Goal: Information Seeking & Learning: Learn about a topic

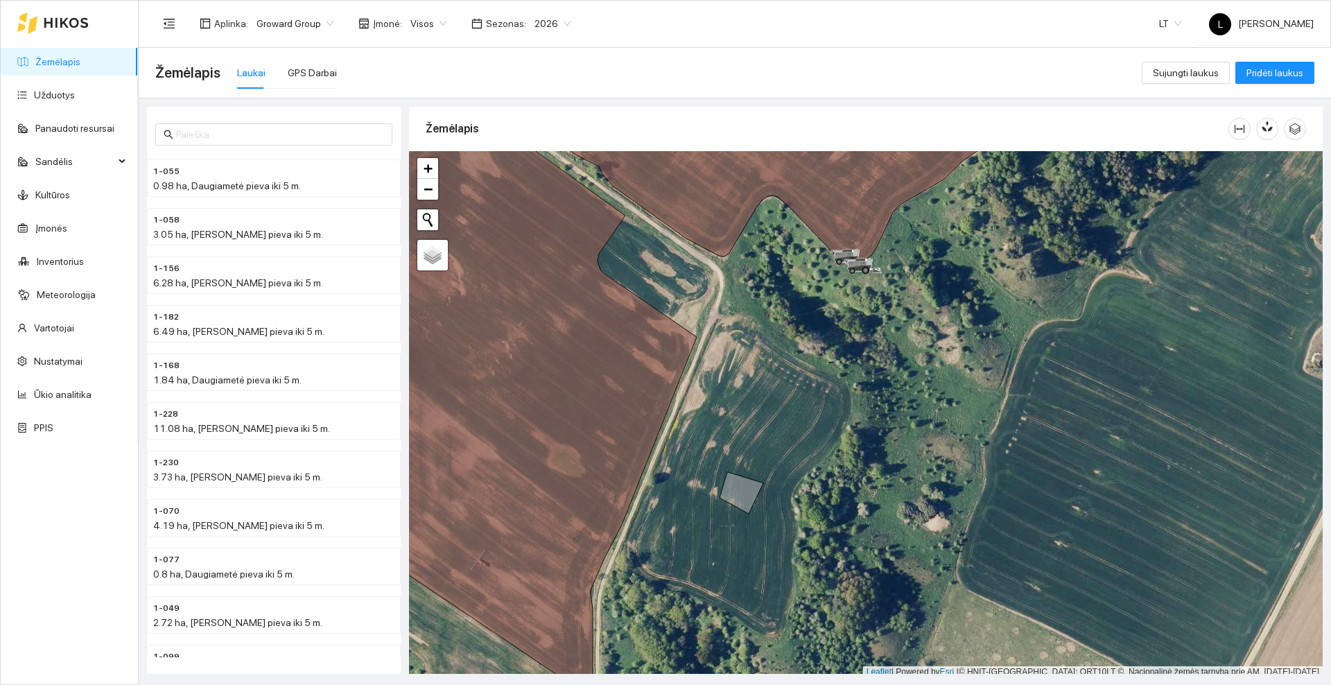
scroll to position [4, 0]
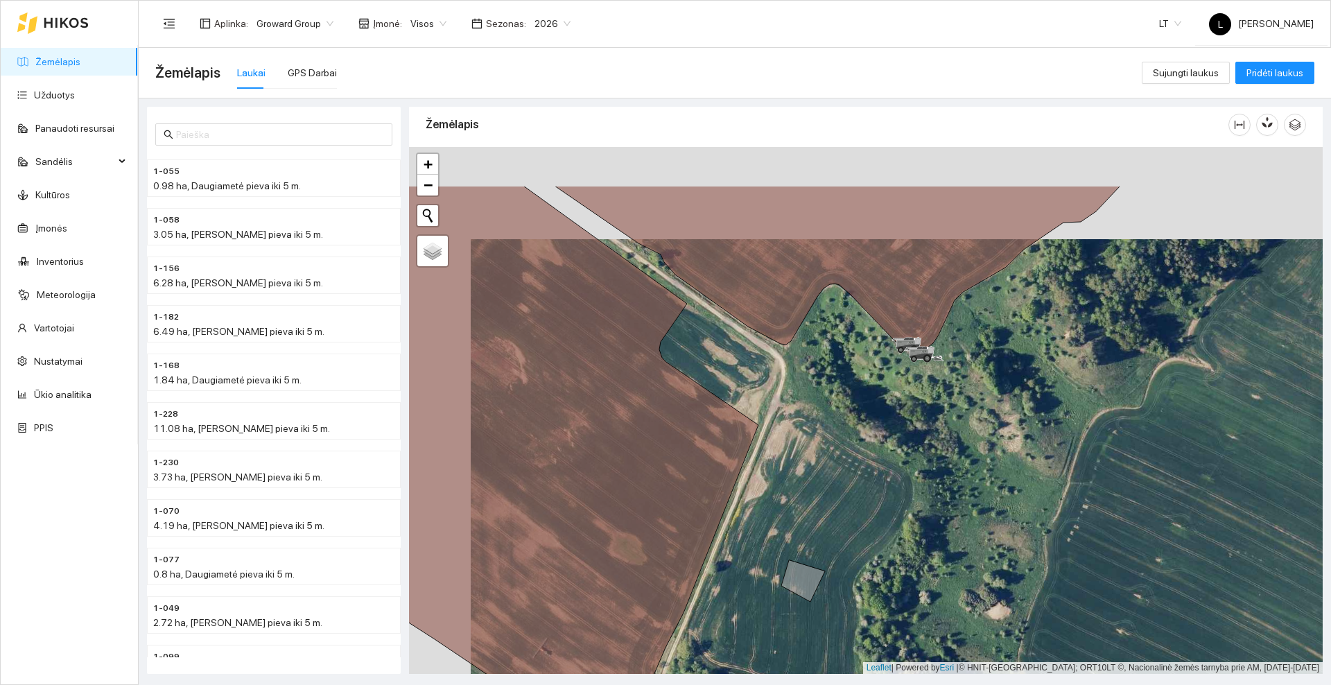
drag, startPoint x: 835, startPoint y: 335, endPoint x: 848, endPoint y: 346, distance: 16.7
click at [848, 346] on div at bounding box center [866, 410] width 914 height 527
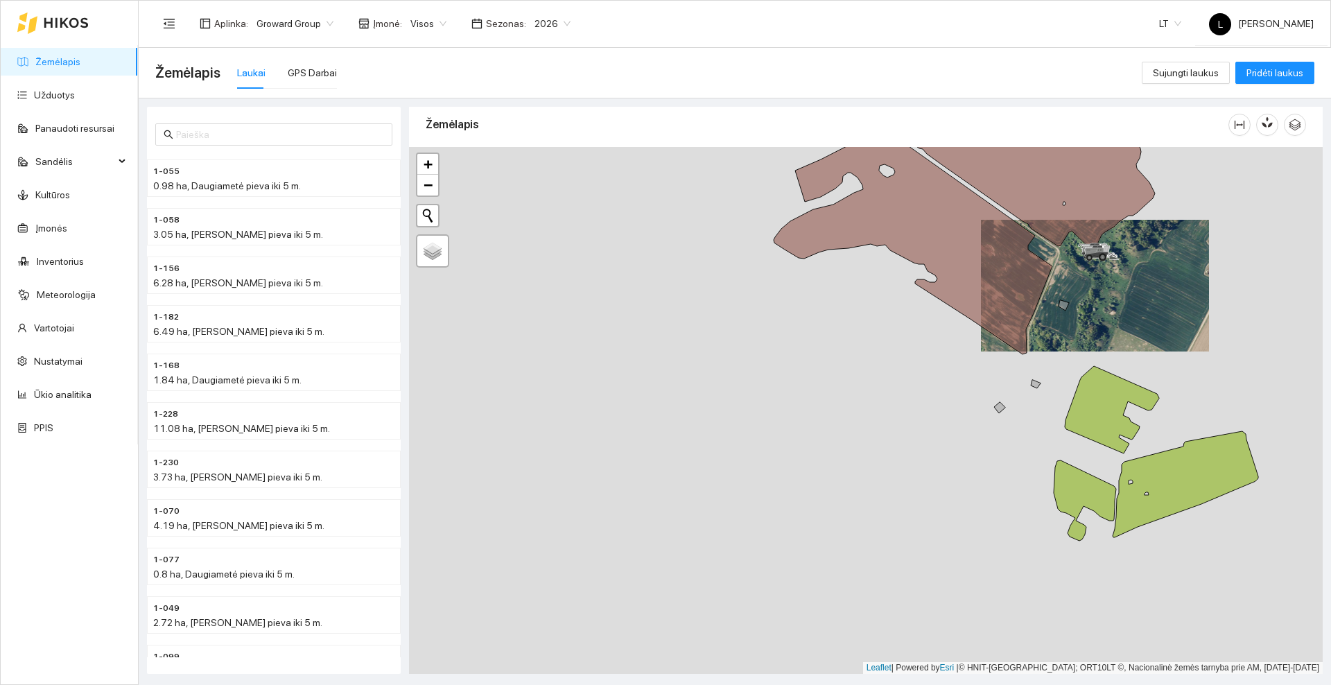
drag, startPoint x: 554, startPoint y: 390, endPoint x: 875, endPoint y: 324, distance: 327.8
click at [888, 324] on div at bounding box center [866, 410] width 914 height 527
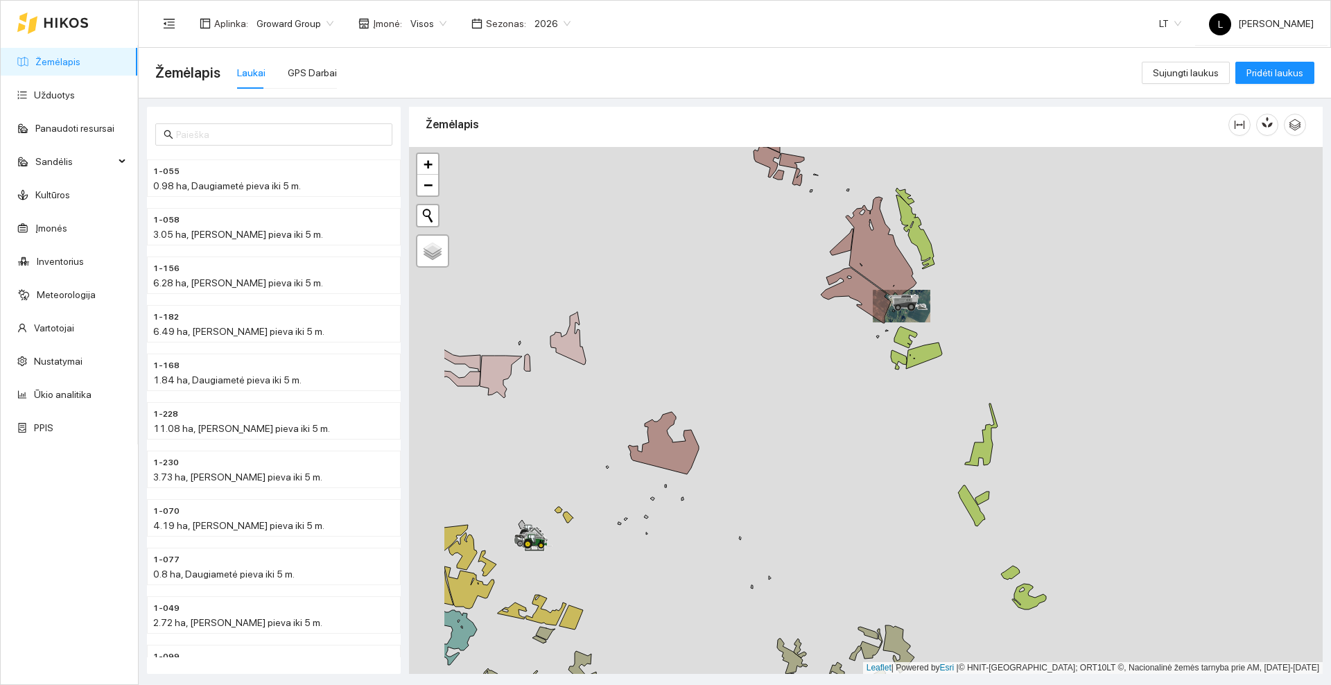
drag, startPoint x: 706, startPoint y: 356, endPoint x: 751, endPoint y: 354, distance: 45.1
click at [751, 354] on div at bounding box center [866, 410] width 914 height 527
drag, startPoint x: 620, startPoint y: 412, endPoint x: 587, endPoint y: 297, distance: 119.6
click at [587, 297] on div at bounding box center [866, 410] width 914 height 527
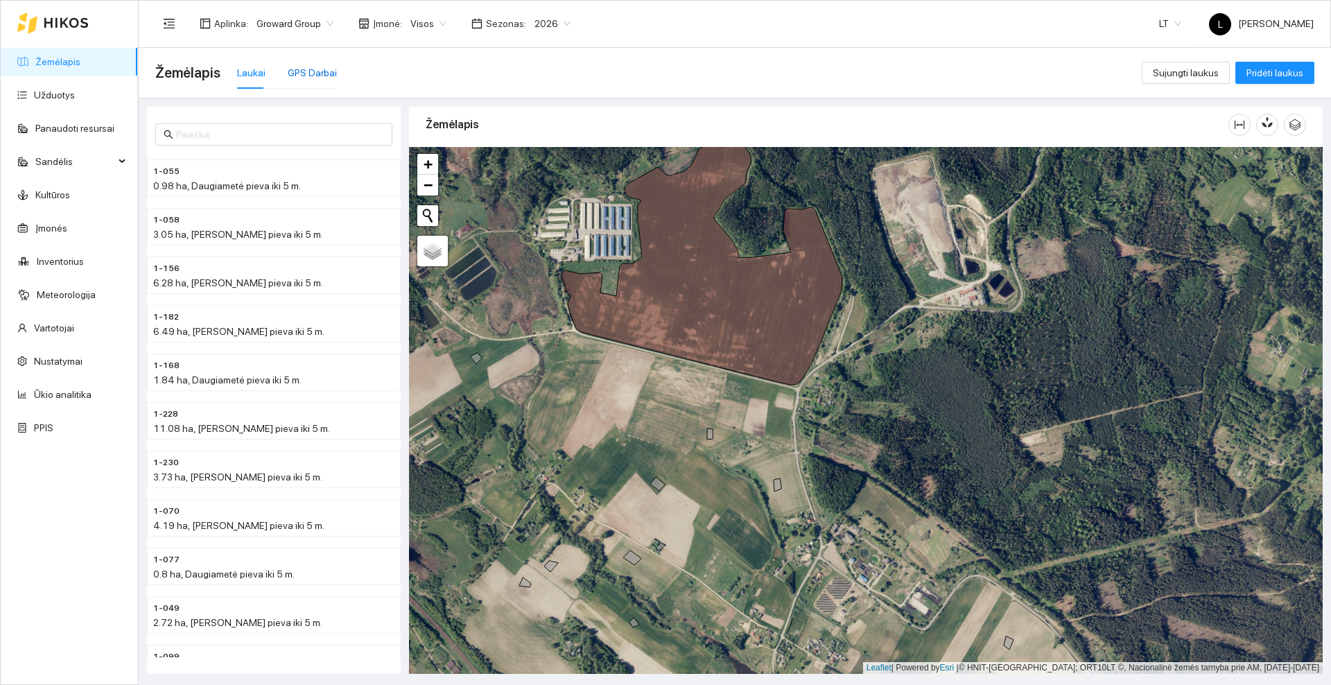
click at [320, 67] on div "GPS Darbai" at bounding box center [312, 72] width 49 height 15
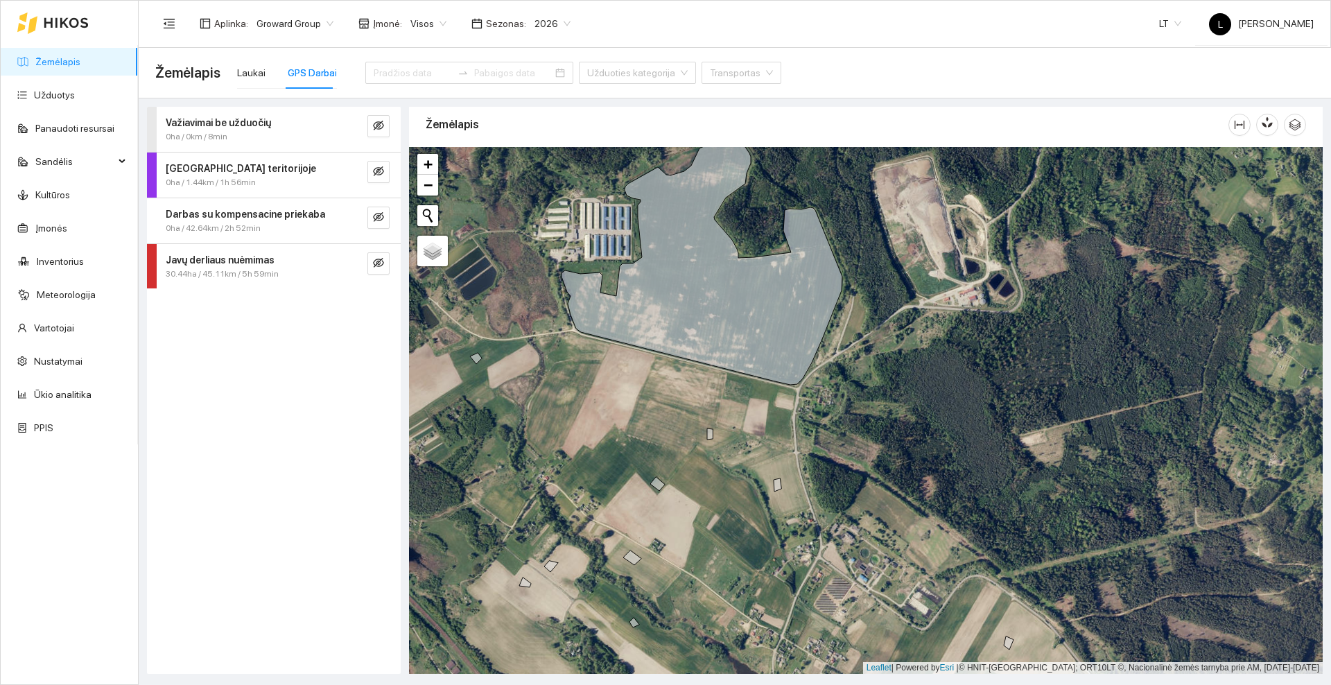
click at [306, 265] on div "Javų derliaus nuėmimas" at bounding box center [251, 259] width 170 height 15
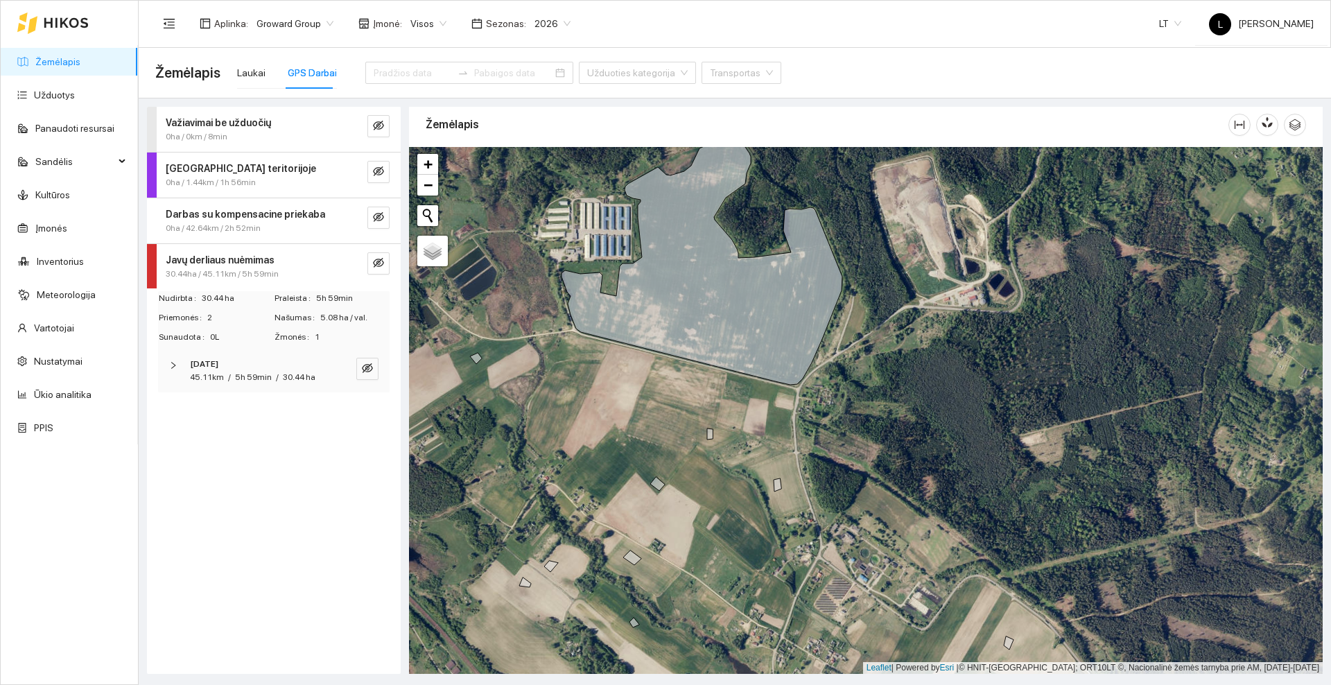
click at [279, 264] on div "Javų derliaus nuėmimas" at bounding box center [251, 259] width 170 height 15
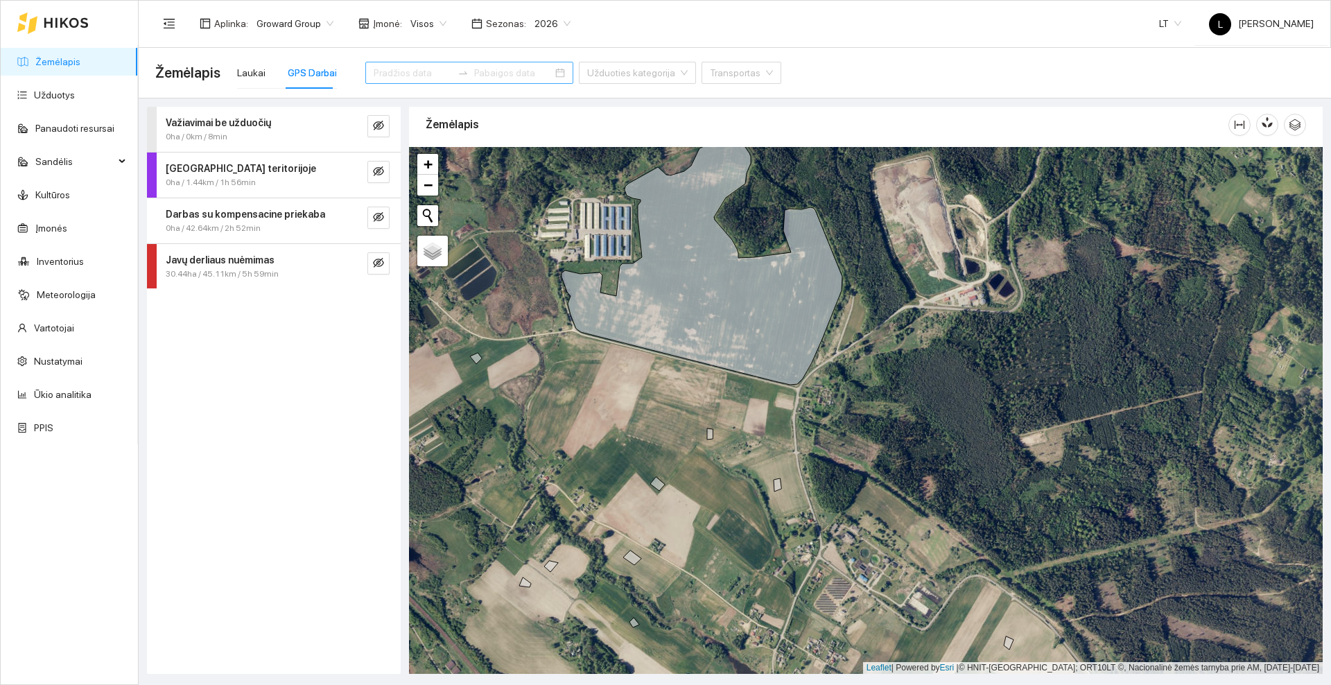
click at [417, 78] on input at bounding box center [413, 72] width 78 height 15
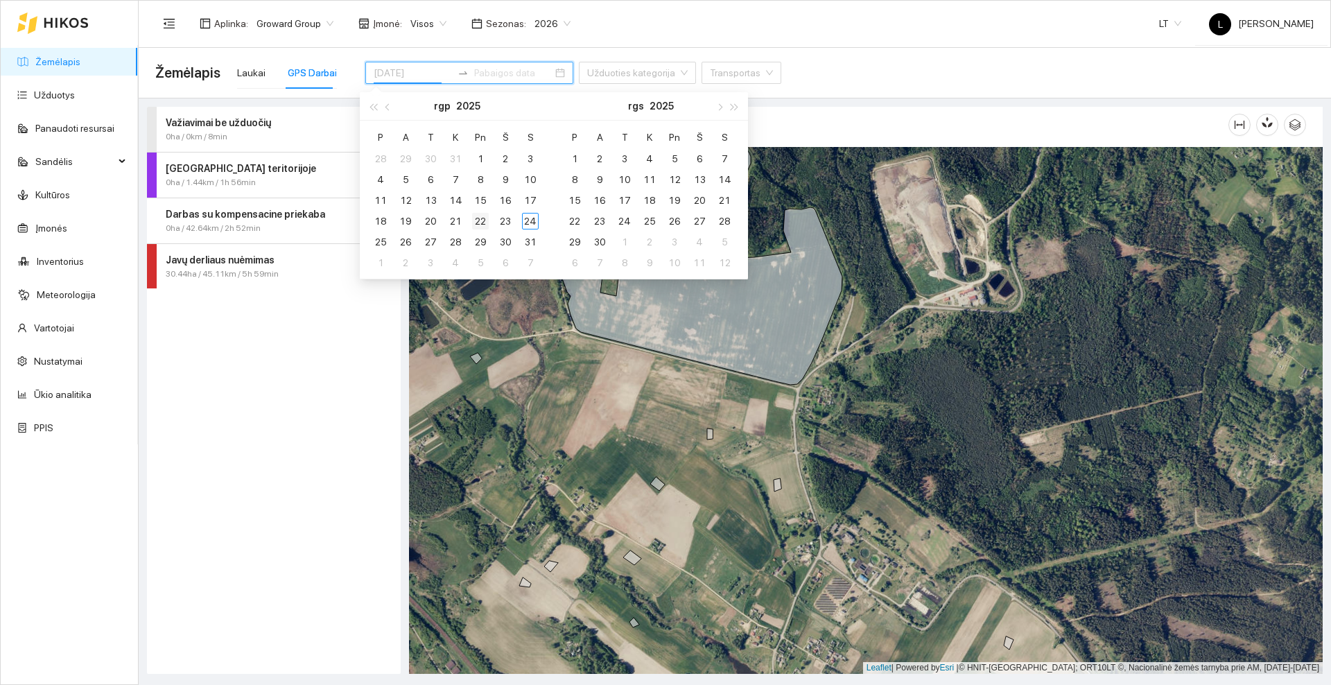
type input "[DATE]"
click at [480, 221] on div "22" at bounding box center [480, 221] width 17 height 17
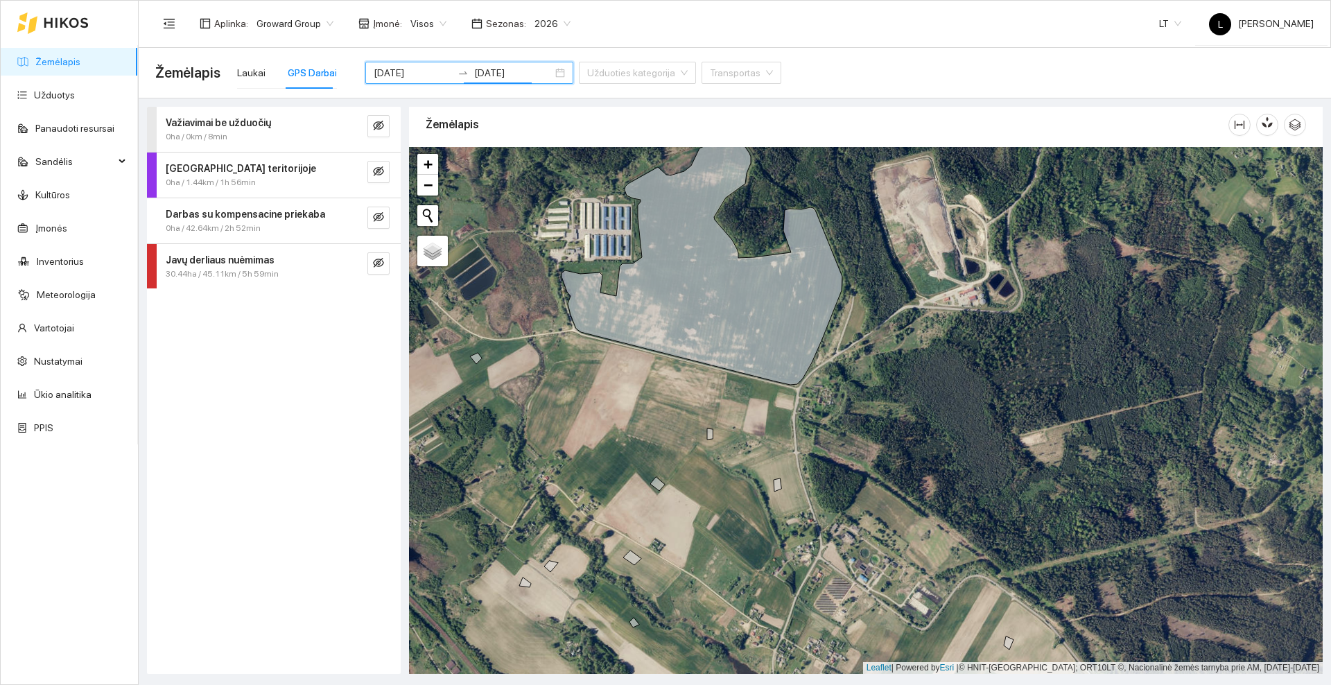
click at [330, 344] on div "Važiavimai be užduočių 0ha / 0km / 8min [GEOGRAPHIC_DATA] teritorijoje 0ha / 1.…" at bounding box center [274, 390] width 254 height 567
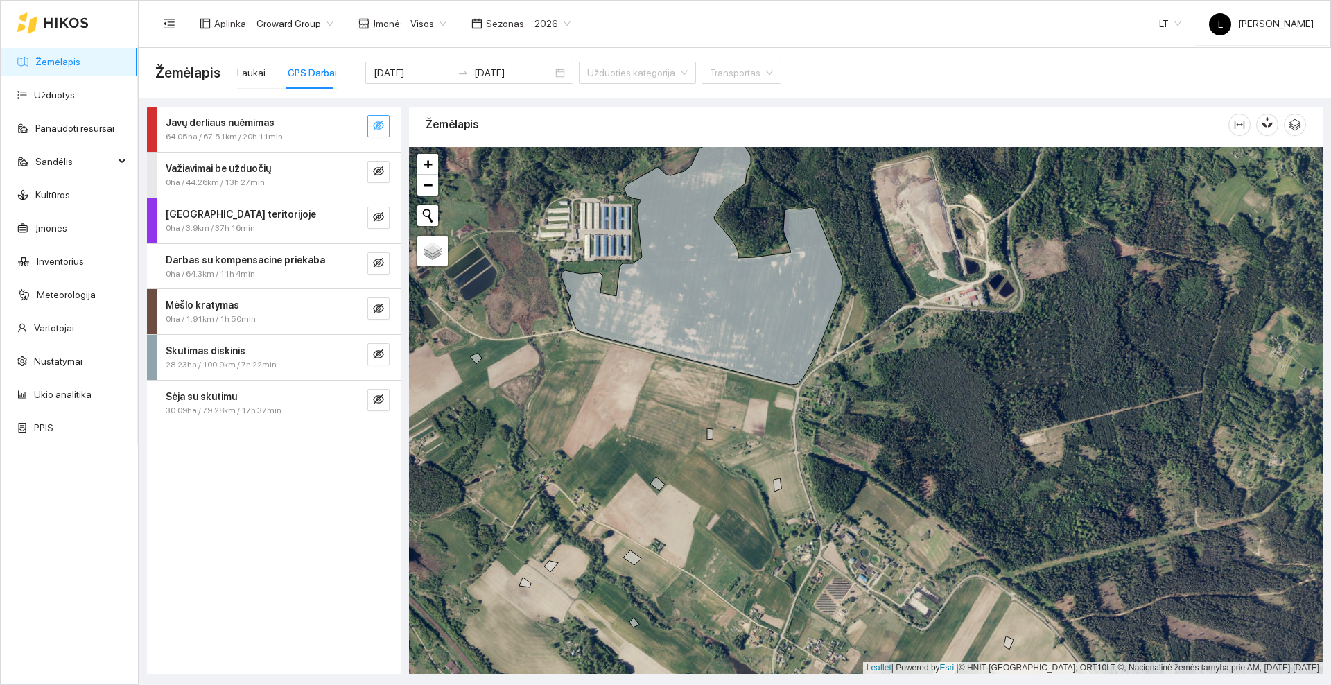
click at [380, 130] on icon "eye-invisible" at bounding box center [378, 125] width 11 height 11
click at [382, 122] on icon "eye" at bounding box center [378, 125] width 11 height 11
click at [382, 122] on icon "eye-invisible" at bounding box center [378, 126] width 11 height 10
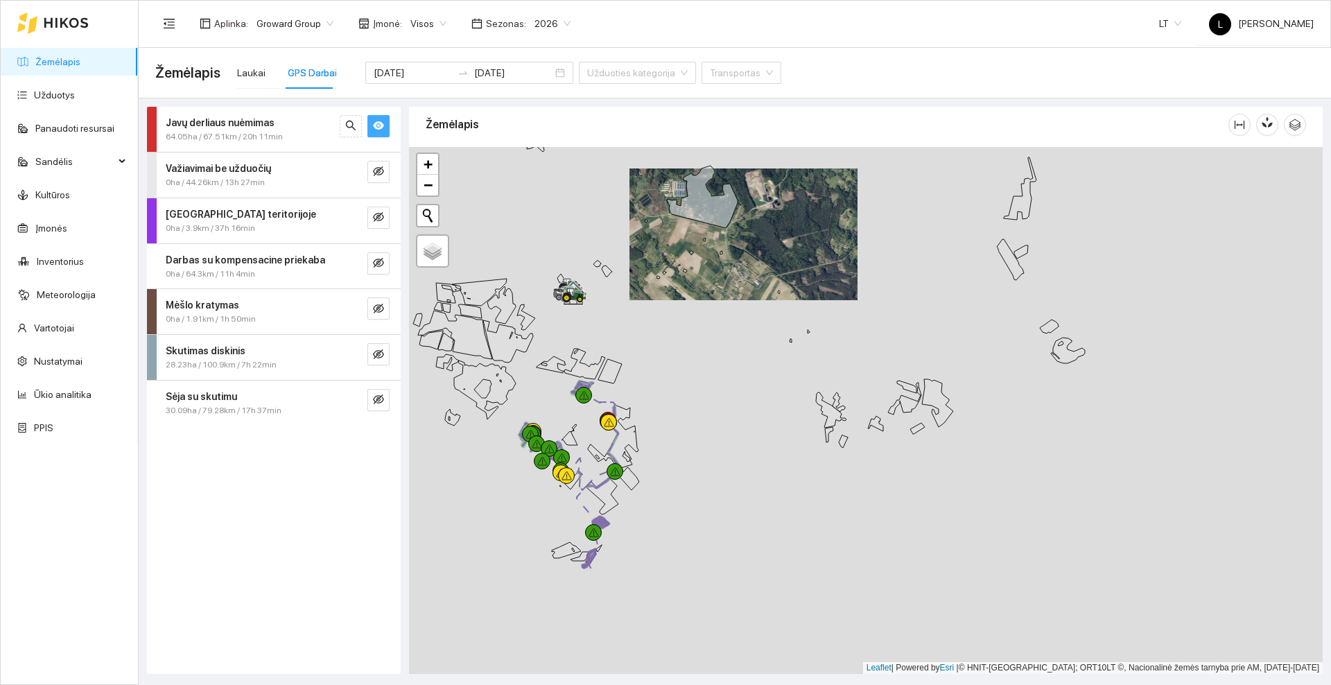
drag, startPoint x: 720, startPoint y: 326, endPoint x: 721, endPoint y: 313, distance: 13.9
click at [721, 313] on div at bounding box center [866, 410] width 914 height 527
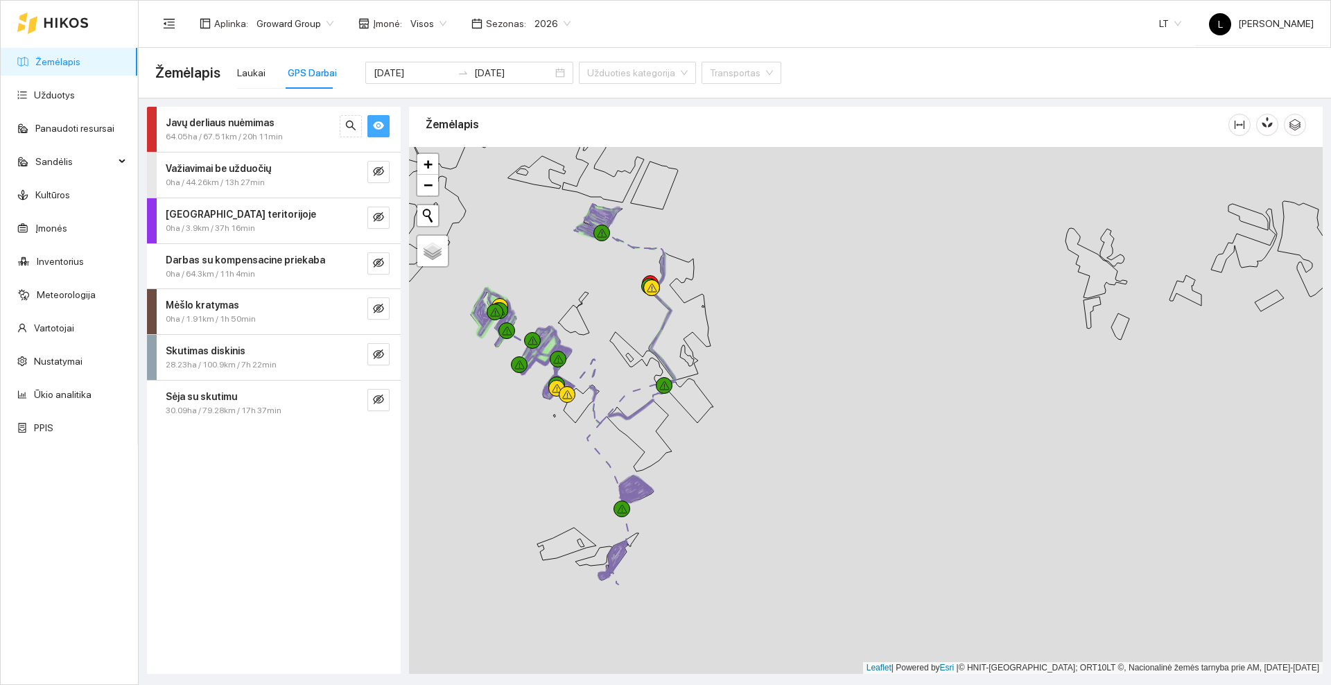
drag, startPoint x: 514, startPoint y: 563, endPoint x: 516, endPoint y: 453, distance: 109.5
click at [516, 453] on div at bounding box center [866, 410] width 914 height 527
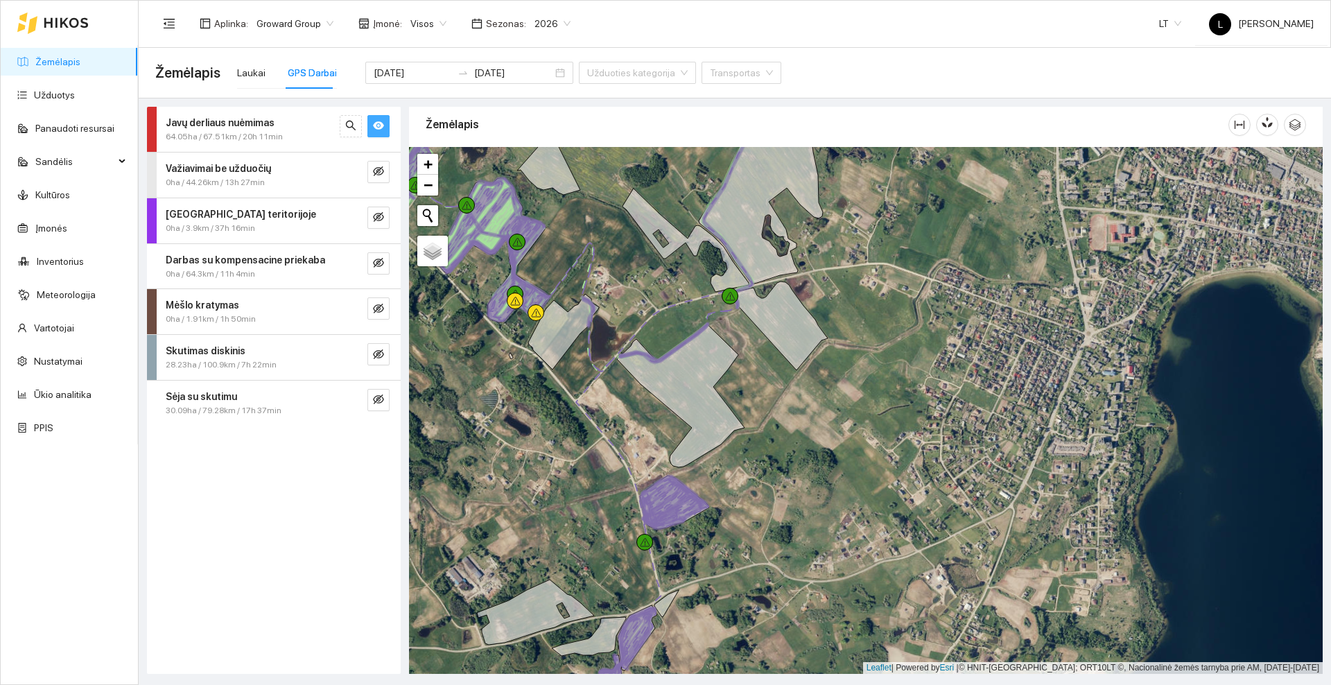
click at [377, 124] on icon "eye" at bounding box center [378, 125] width 11 height 11
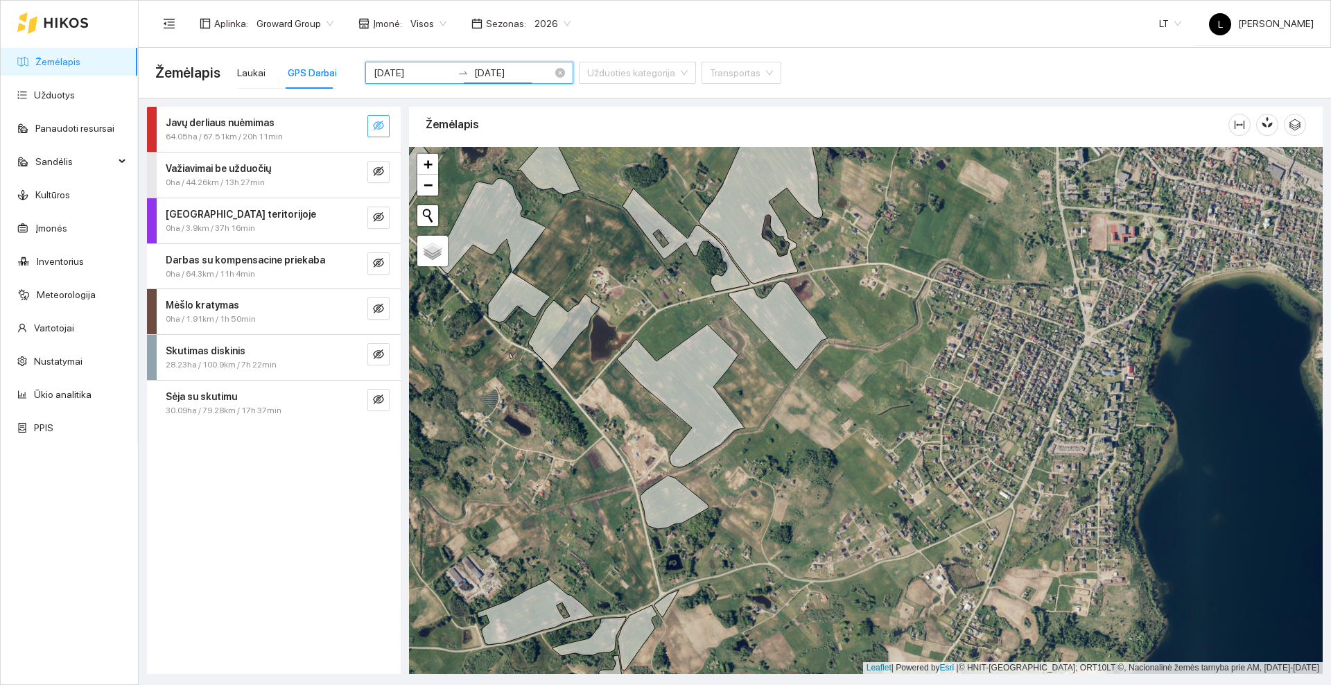
click at [515, 65] on input "[DATE]" at bounding box center [513, 72] width 78 height 15
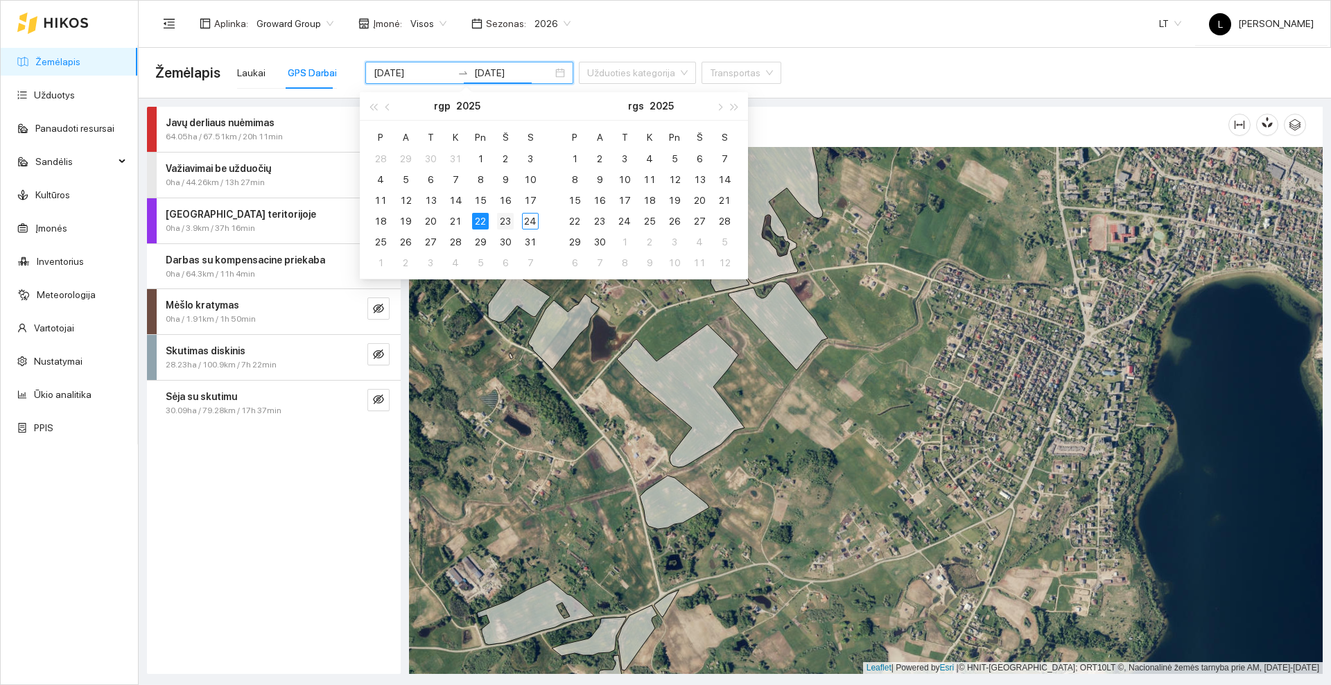
type input "[DATE]"
click at [505, 220] on div "23" at bounding box center [505, 221] width 17 height 17
type input "[DATE]"
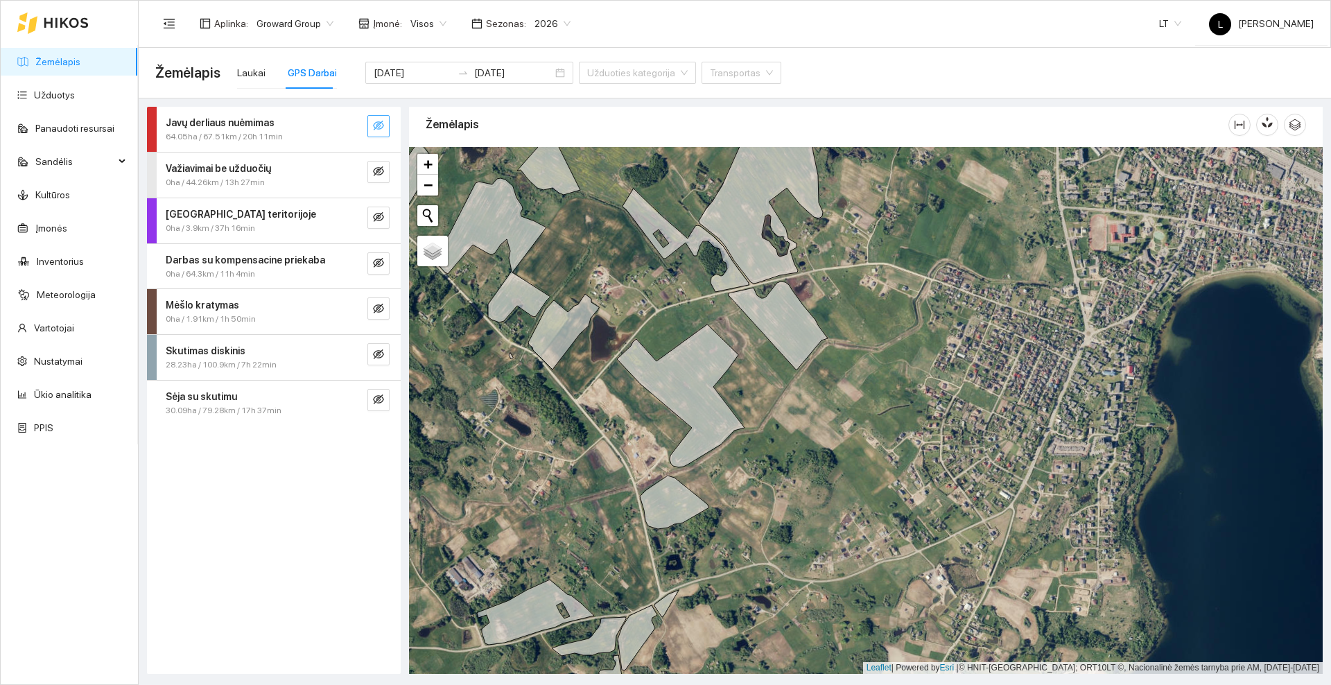
click at [308, 453] on div "Javų derliaus nuėmimas 64.05ha / 67.51km / 20h 11min Nudirbta 64.05 ha Praleist…" at bounding box center [274, 390] width 254 height 567
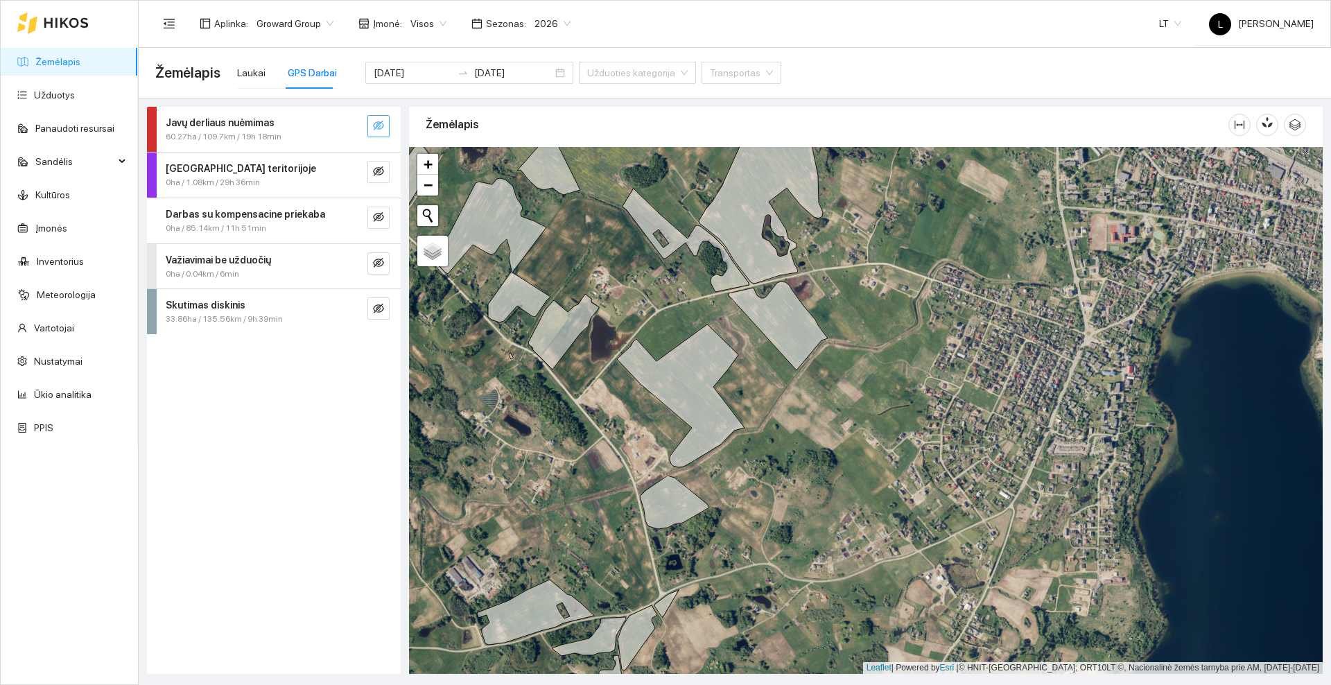
click at [381, 128] on icon "eye-invisible" at bounding box center [378, 125] width 11 height 11
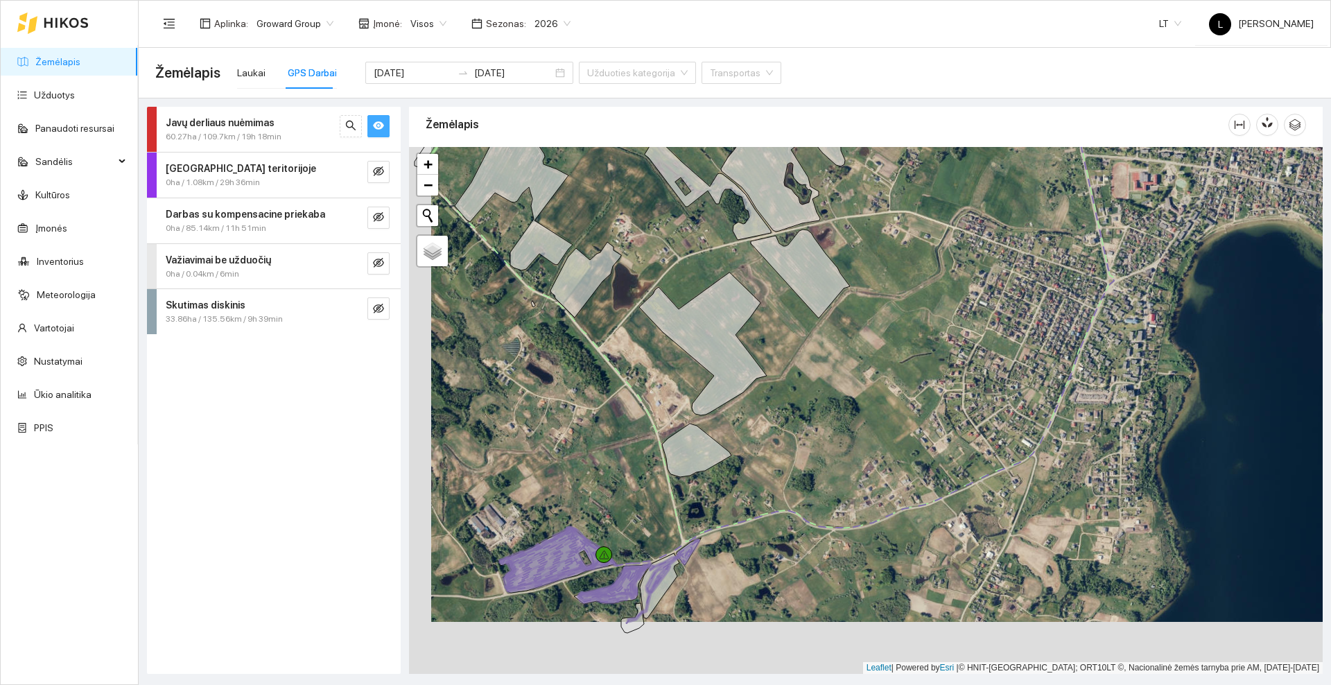
drag, startPoint x: 793, startPoint y: 480, endPoint x: 838, endPoint y: 383, distance: 107.0
click at [839, 383] on div at bounding box center [866, 410] width 914 height 527
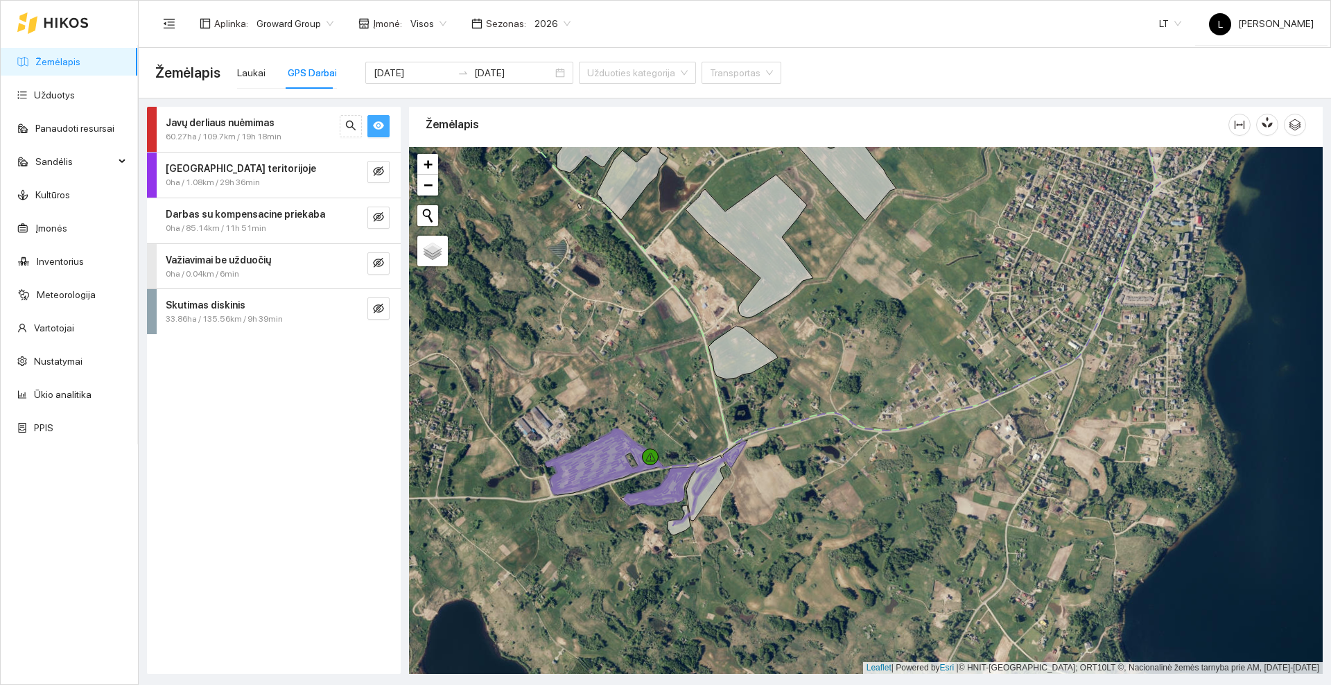
drag, startPoint x: 650, startPoint y: 269, endPoint x: 652, endPoint y: 613, distance: 344.5
click at [652, 613] on div at bounding box center [866, 410] width 914 height 527
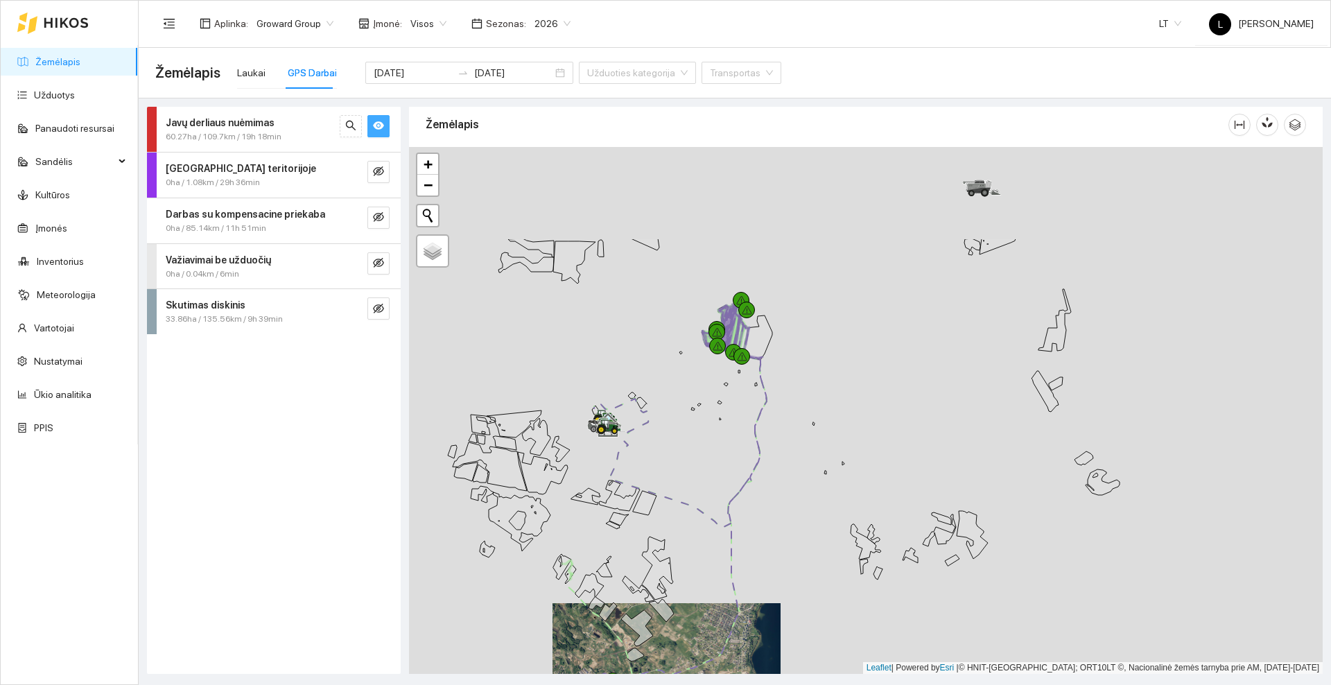
drag, startPoint x: 726, startPoint y: 315, endPoint x: 671, endPoint y: 460, distance: 155.1
click at [671, 460] on div at bounding box center [866, 410] width 914 height 527
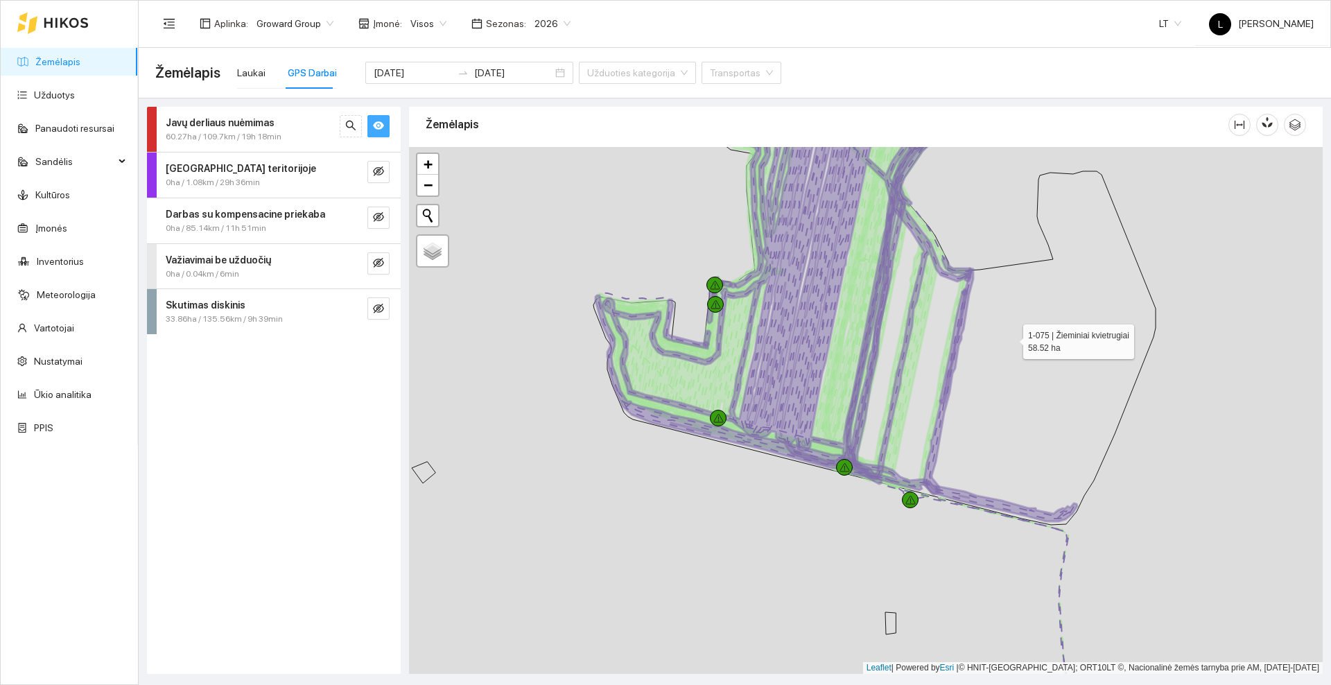
drag, startPoint x: 1036, startPoint y: 277, endPoint x: 947, endPoint y: 410, distance: 159.9
click at [947, 410] on icon at bounding box center [874, 331] width 562 height 385
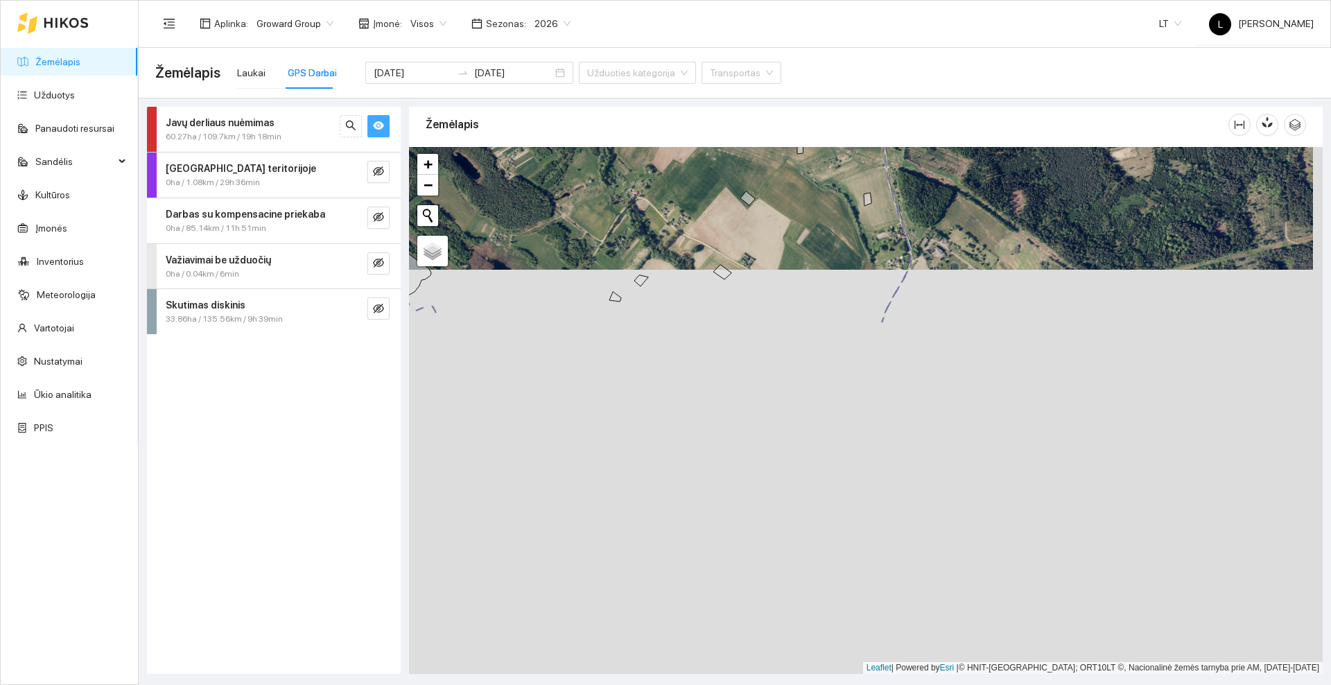
drag, startPoint x: 772, startPoint y: 549, endPoint x: 762, endPoint y: 144, distance: 404.9
click at [762, 144] on div "Žemėlapis" at bounding box center [866, 386] width 914 height 567
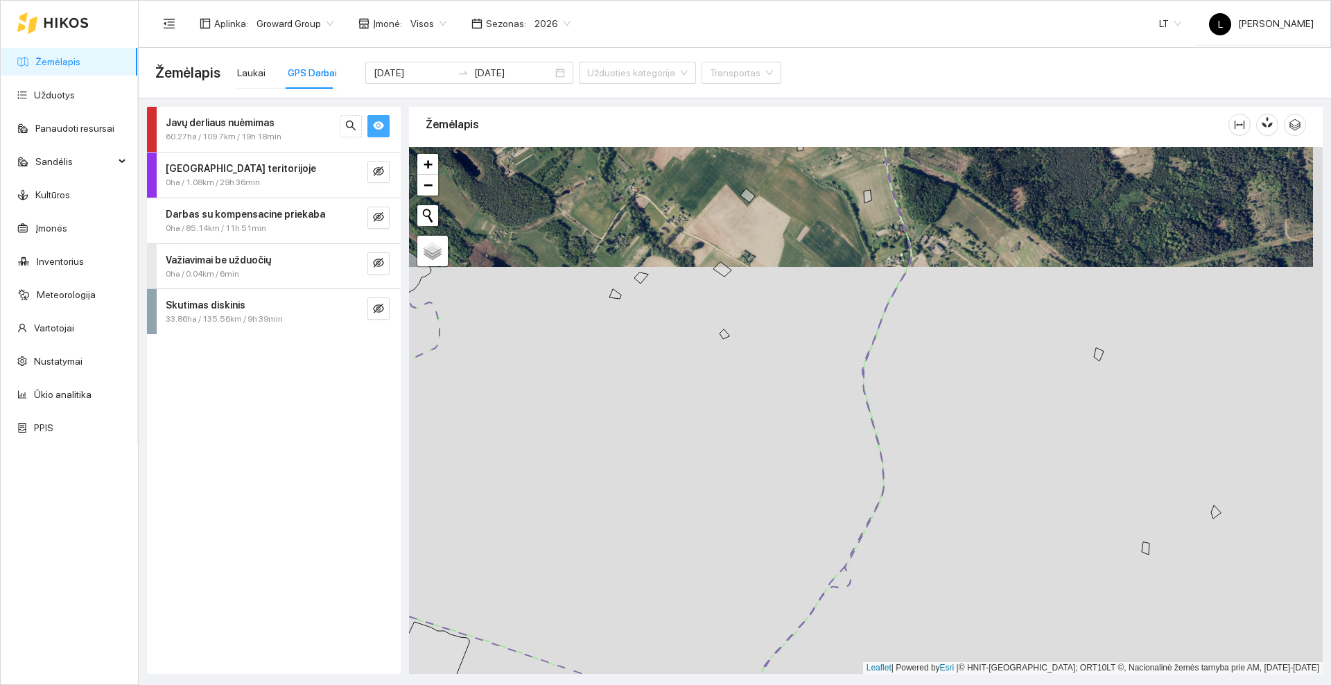
drag, startPoint x: 797, startPoint y: 303, endPoint x: 929, endPoint y: 160, distance: 194.2
click at [927, 165] on div at bounding box center [866, 410] width 914 height 527
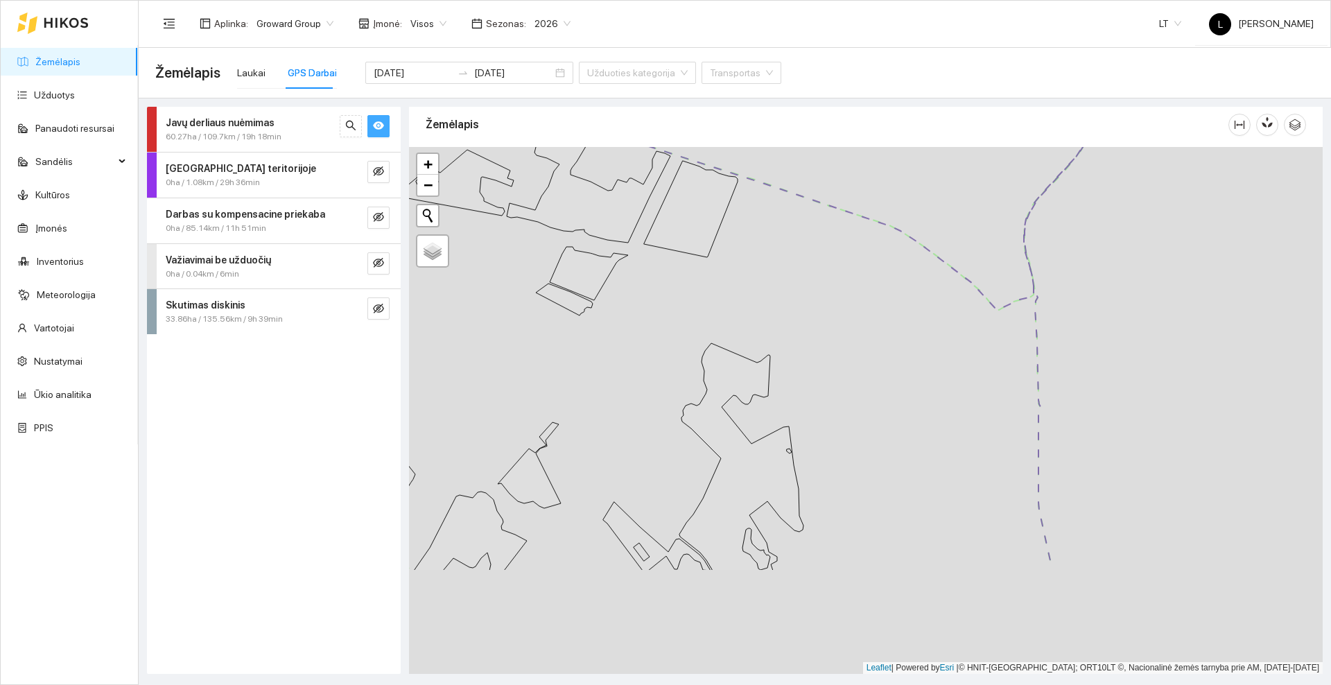
drag, startPoint x: 874, startPoint y: 286, endPoint x: 880, endPoint y: 297, distance: 12.7
click at [879, 249] on div at bounding box center [866, 410] width 914 height 527
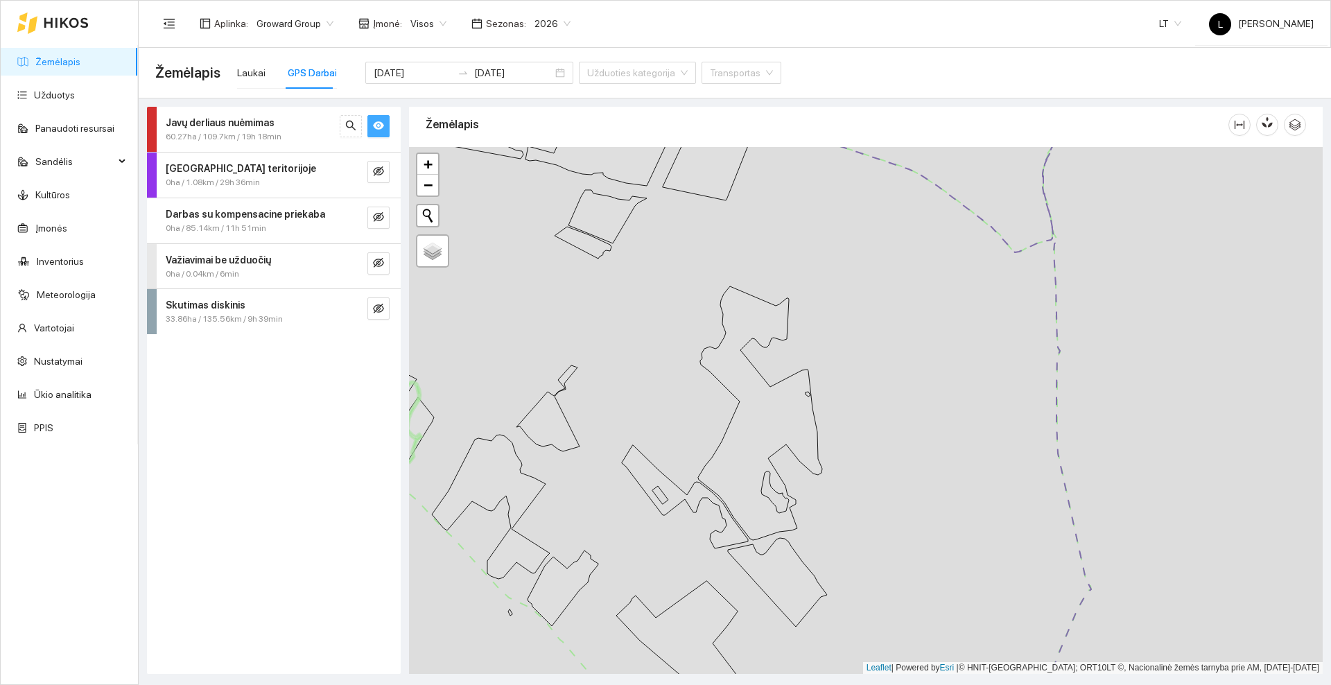
drag, startPoint x: 830, startPoint y: 451, endPoint x: 982, endPoint y: 152, distance: 335.4
click at [982, 152] on div at bounding box center [866, 410] width 914 height 527
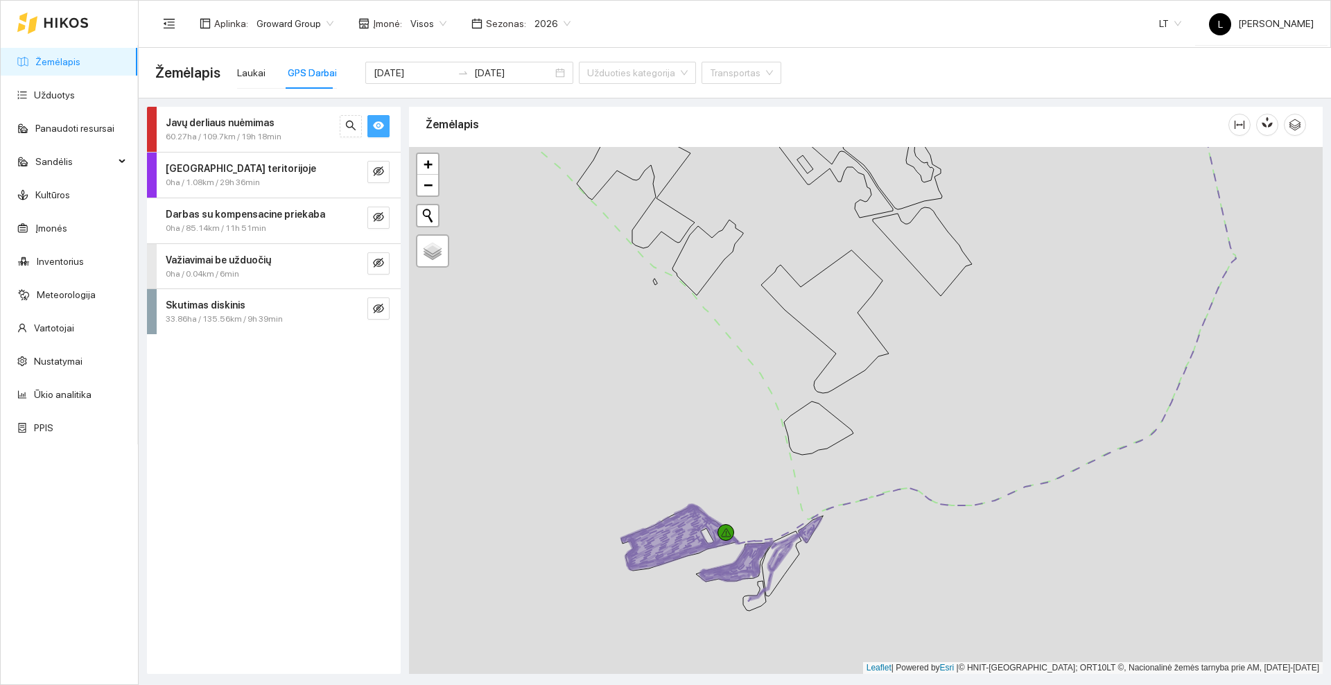
drag, startPoint x: 877, startPoint y: 389, endPoint x: 858, endPoint y: 340, distance: 52.7
click at [858, 340] on div at bounding box center [866, 410] width 914 height 527
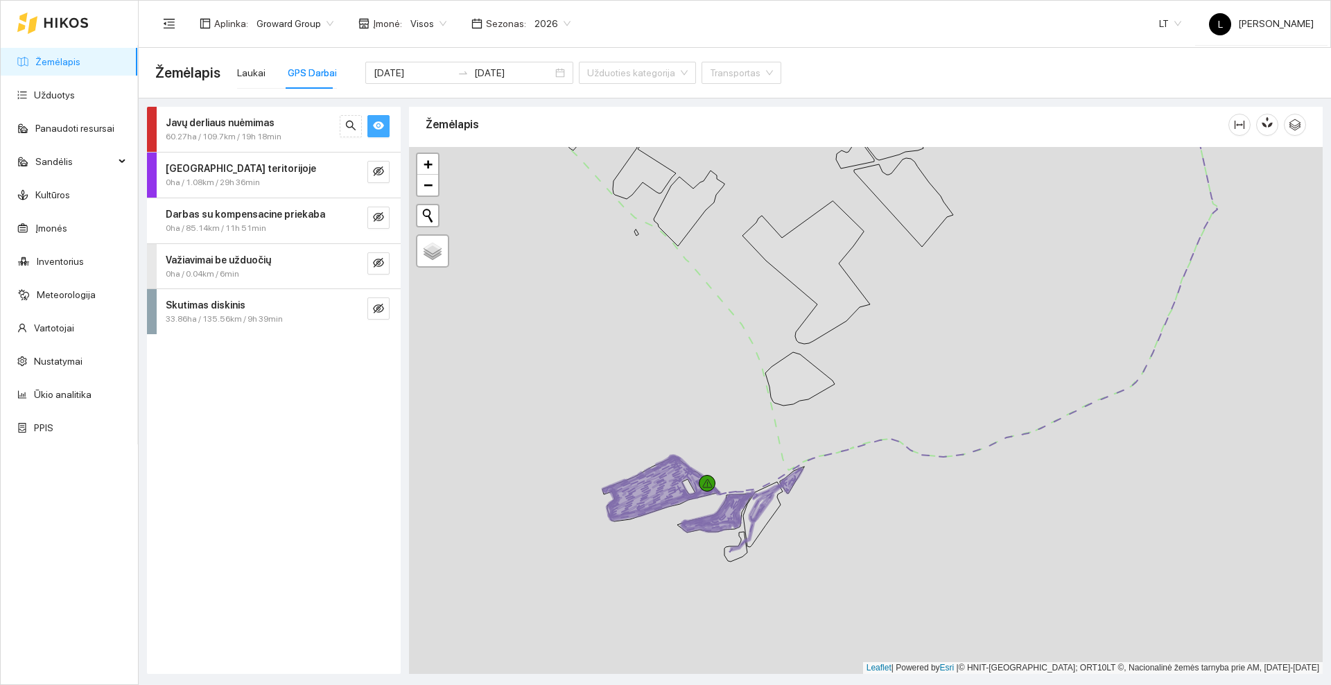
click at [66, 17] on icon at bounding box center [66, 22] width 45 height 11
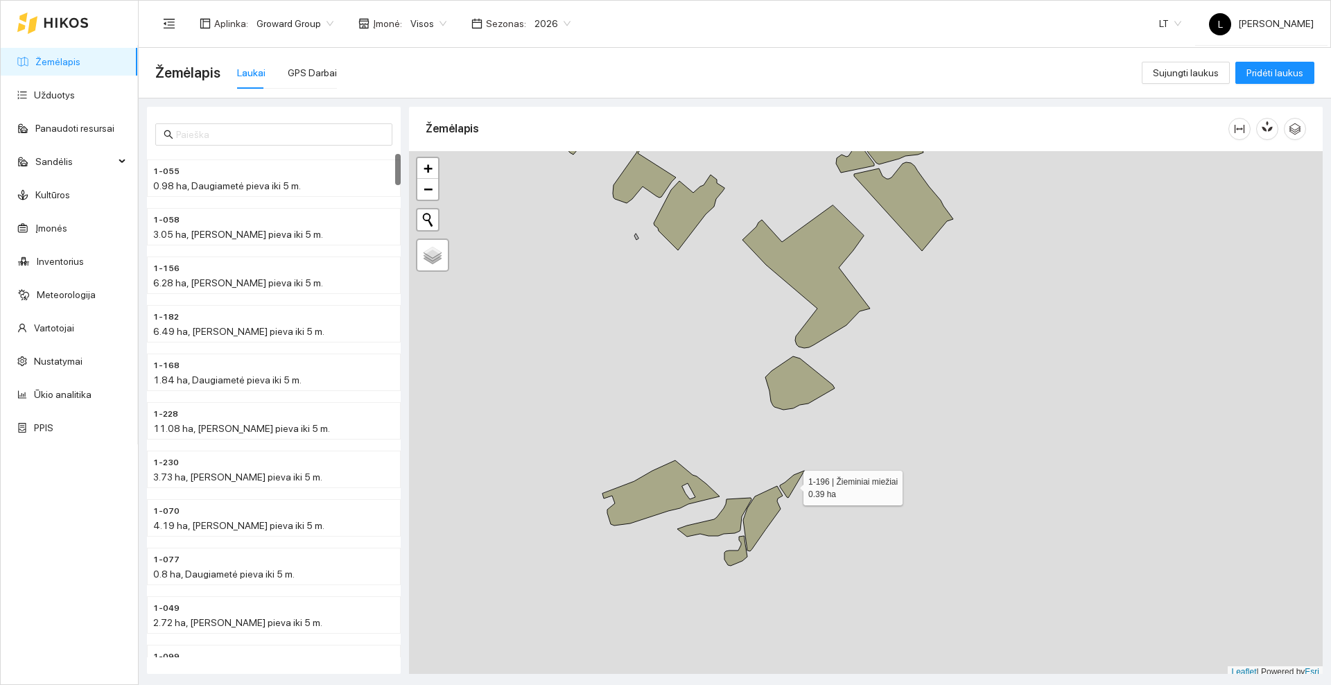
click at [791, 485] on icon at bounding box center [792, 484] width 24 height 27
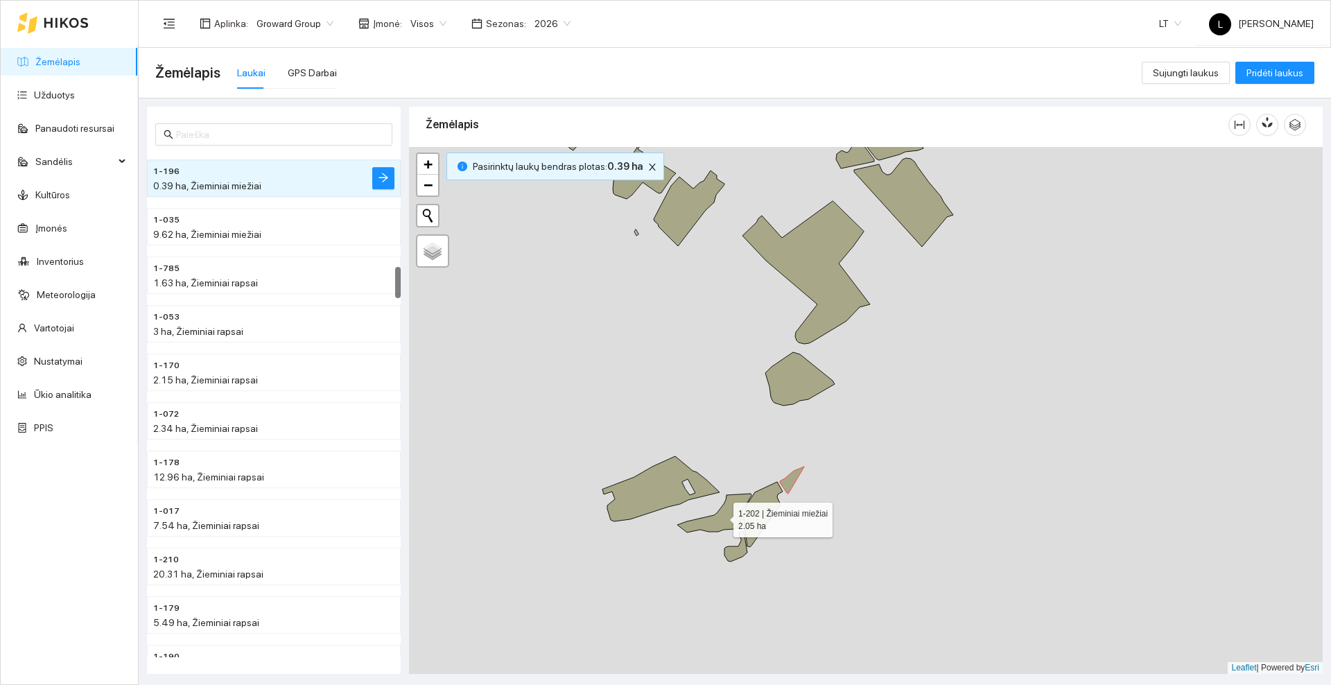
click at [729, 512] on icon at bounding box center [714, 513] width 74 height 39
click at [665, 496] on icon at bounding box center [660, 488] width 117 height 65
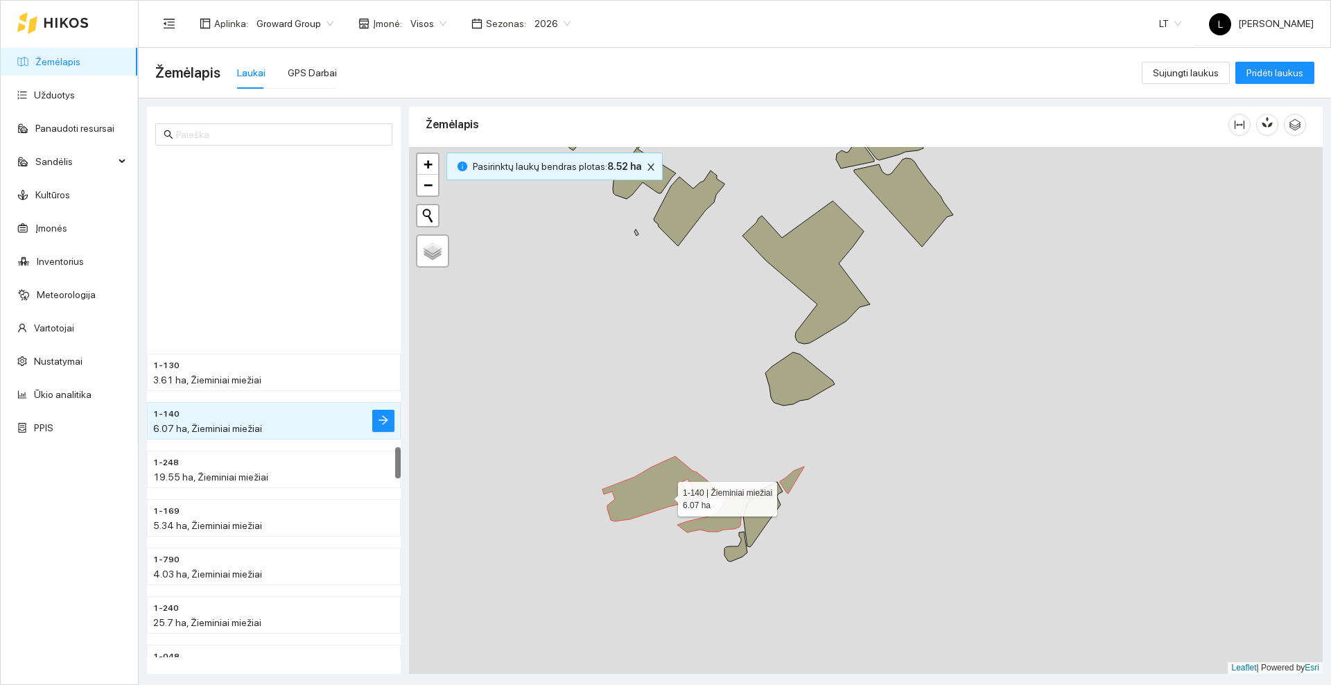
scroll to position [4649, 0]
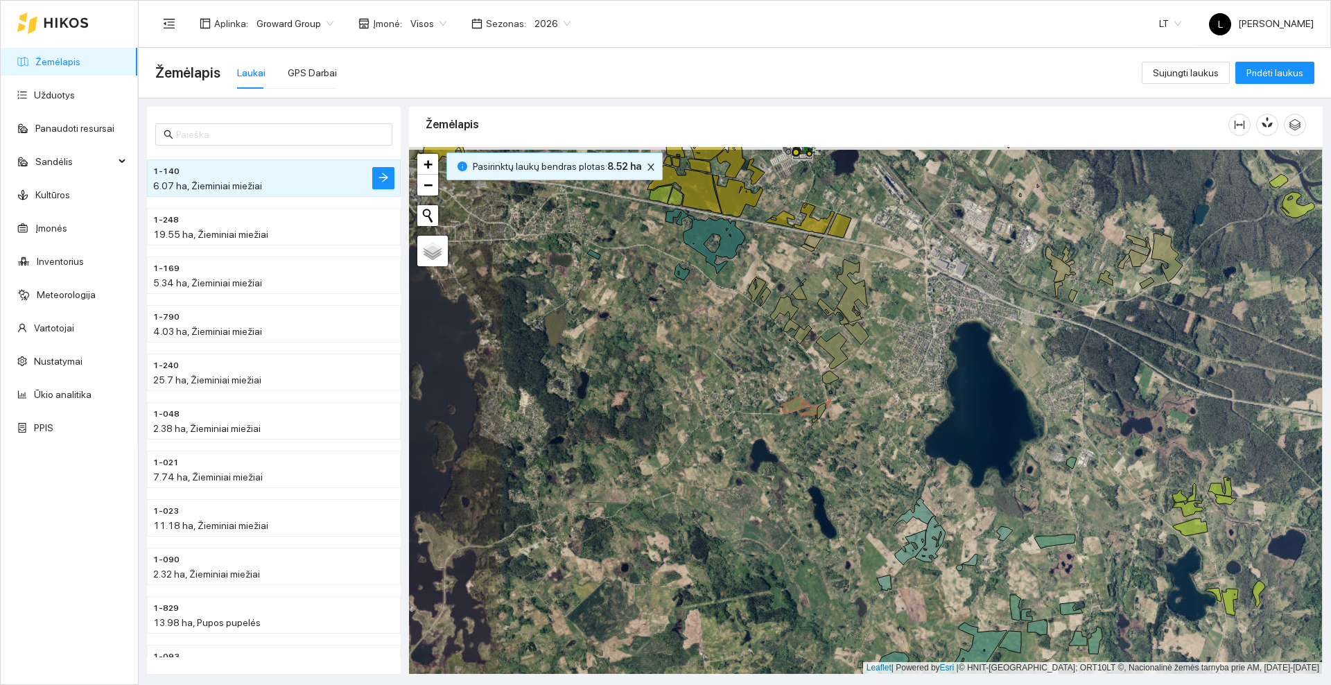
drag, startPoint x: 750, startPoint y: 269, endPoint x: 738, endPoint y: 424, distance: 155.7
click at [738, 424] on div at bounding box center [866, 410] width 914 height 527
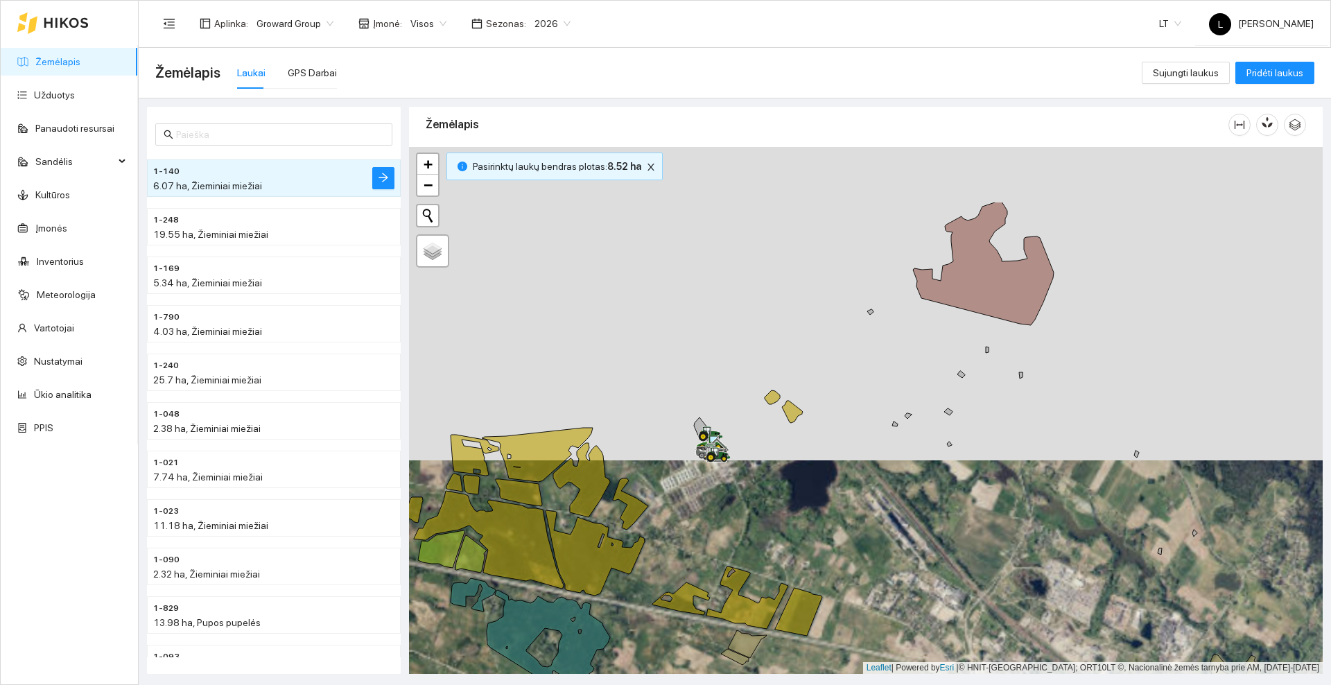
drag, startPoint x: 843, startPoint y: 208, endPoint x: 751, endPoint y: 324, distance: 148.1
click at [738, 349] on div at bounding box center [866, 410] width 914 height 527
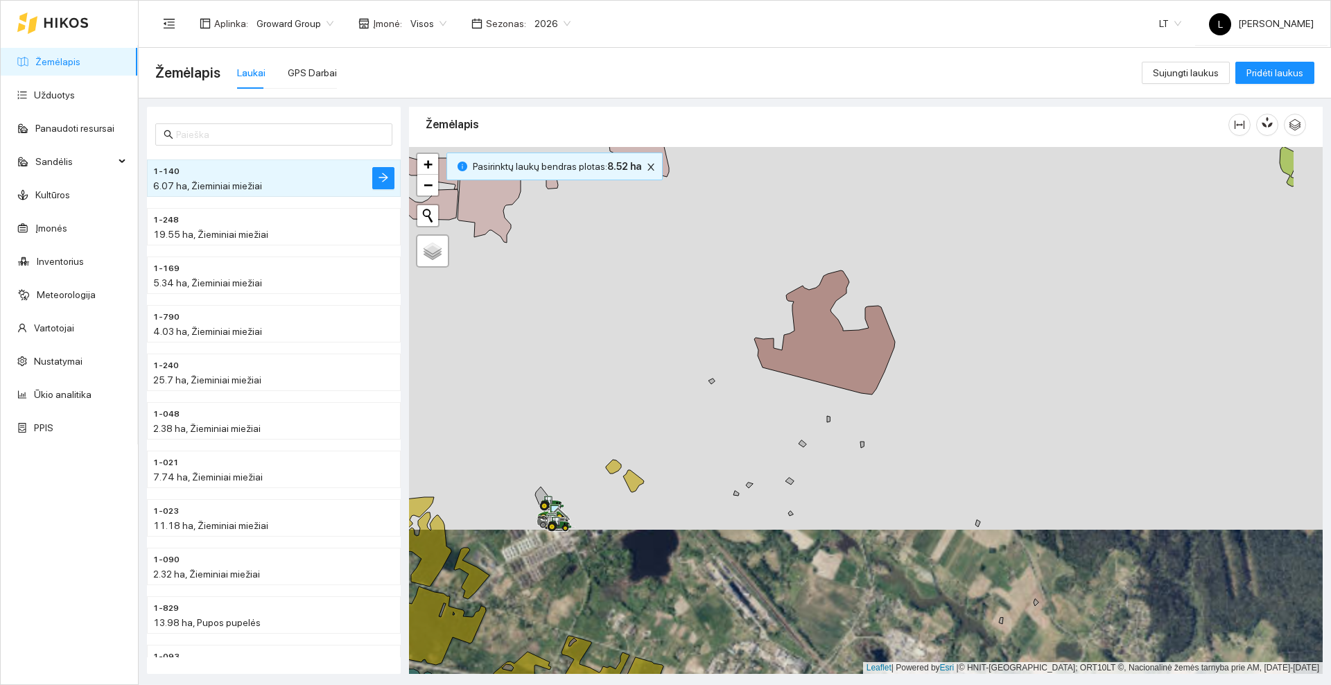
drag, startPoint x: 857, startPoint y: 291, endPoint x: 735, endPoint y: 324, distance: 125.8
click at [735, 324] on div at bounding box center [866, 410] width 914 height 527
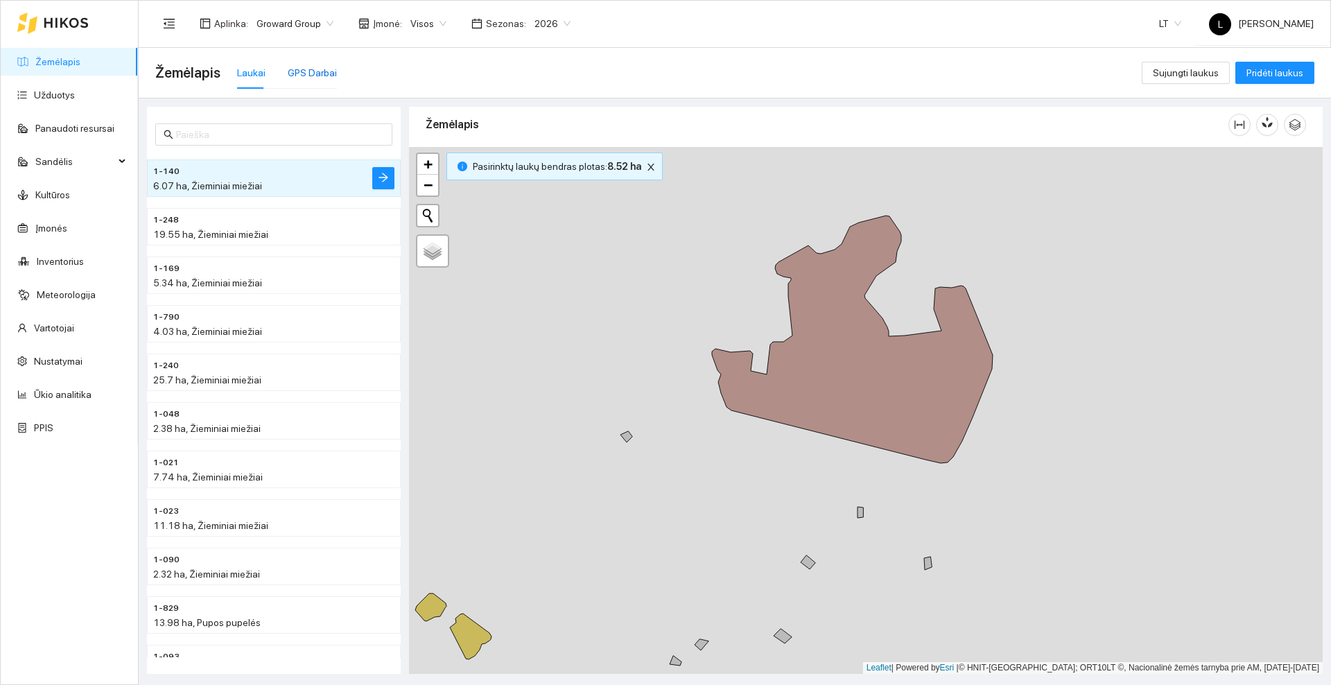
click at [314, 76] on div "GPS Darbai" at bounding box center [312, 72] width 49 height 15
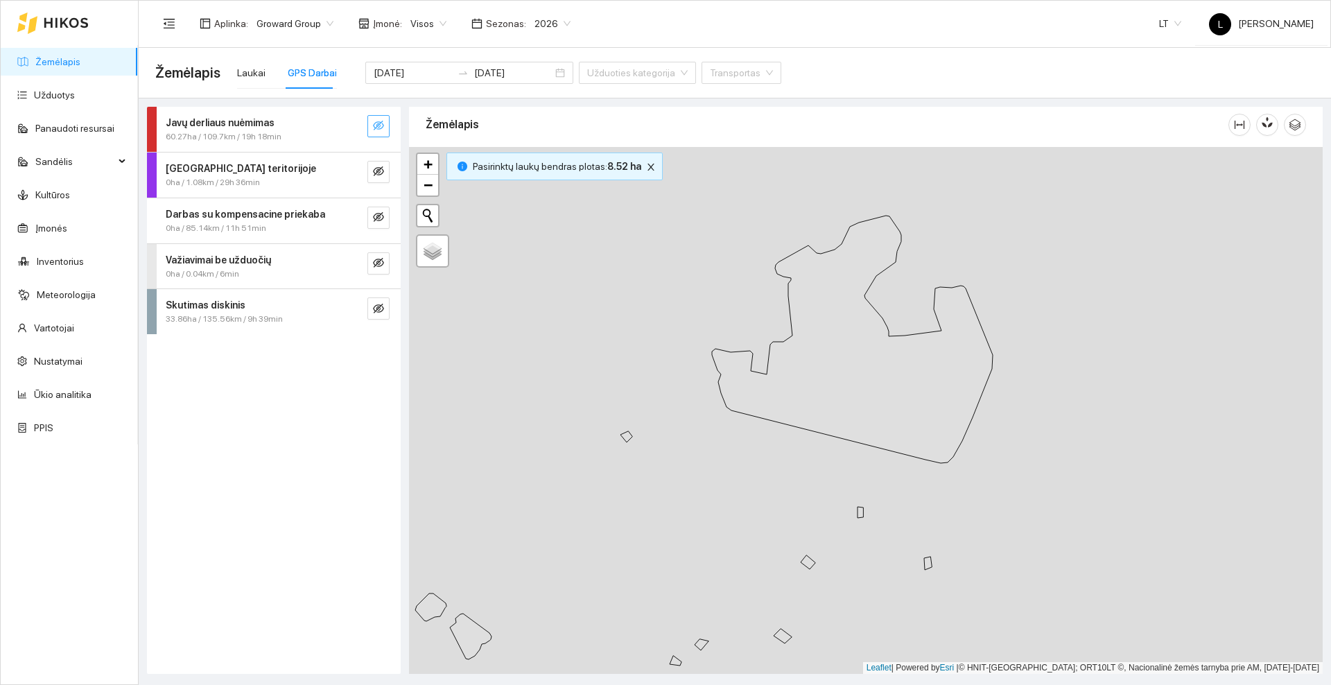
click at [381, 131] on span "eye-invisible" at bounding box center [378, 126] width 11 height 13
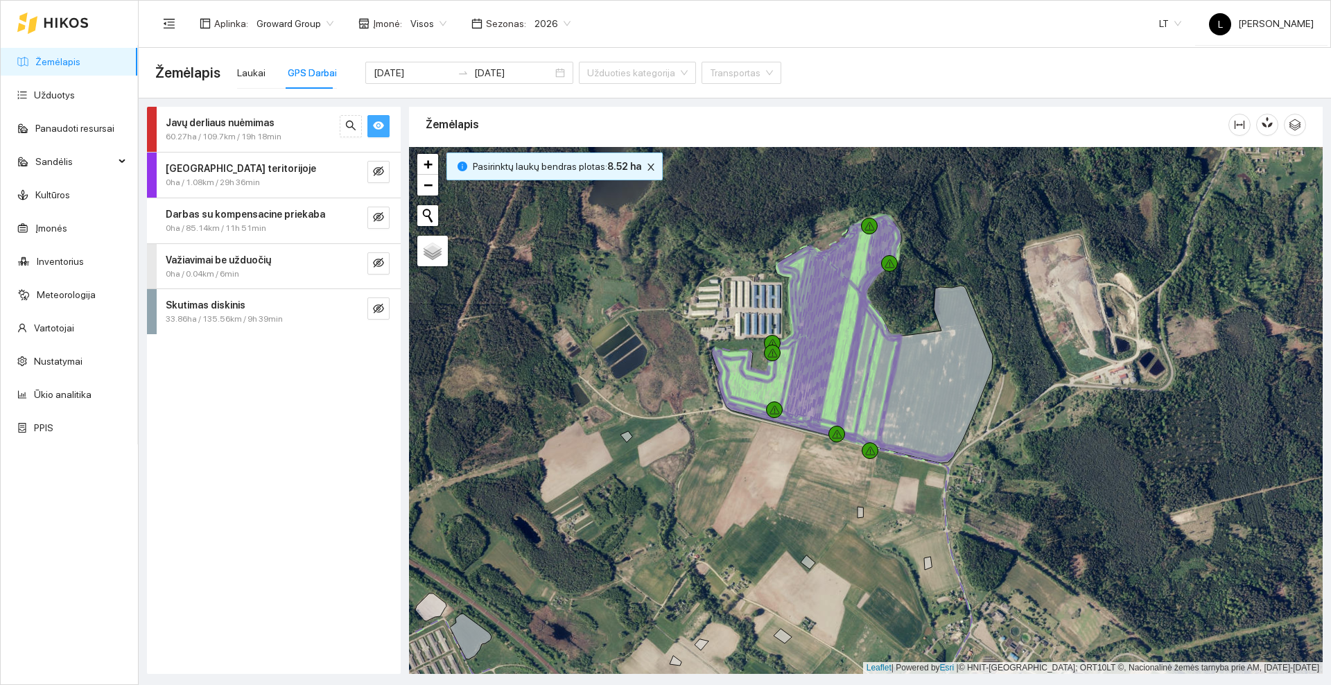
click at [80, 23] on icon at bounding box center [66, 22] width 45 height 11
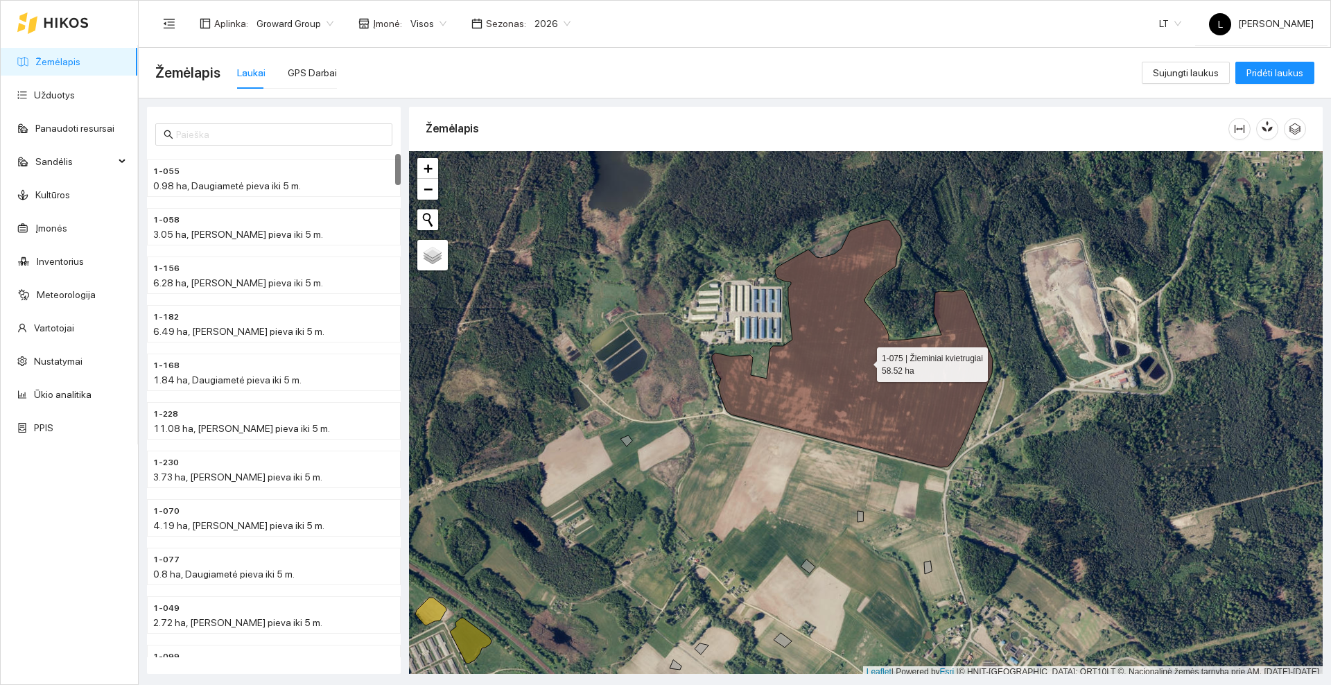
click at [850, 414] on icon at bounding box center [852, 343] width 281 height 247
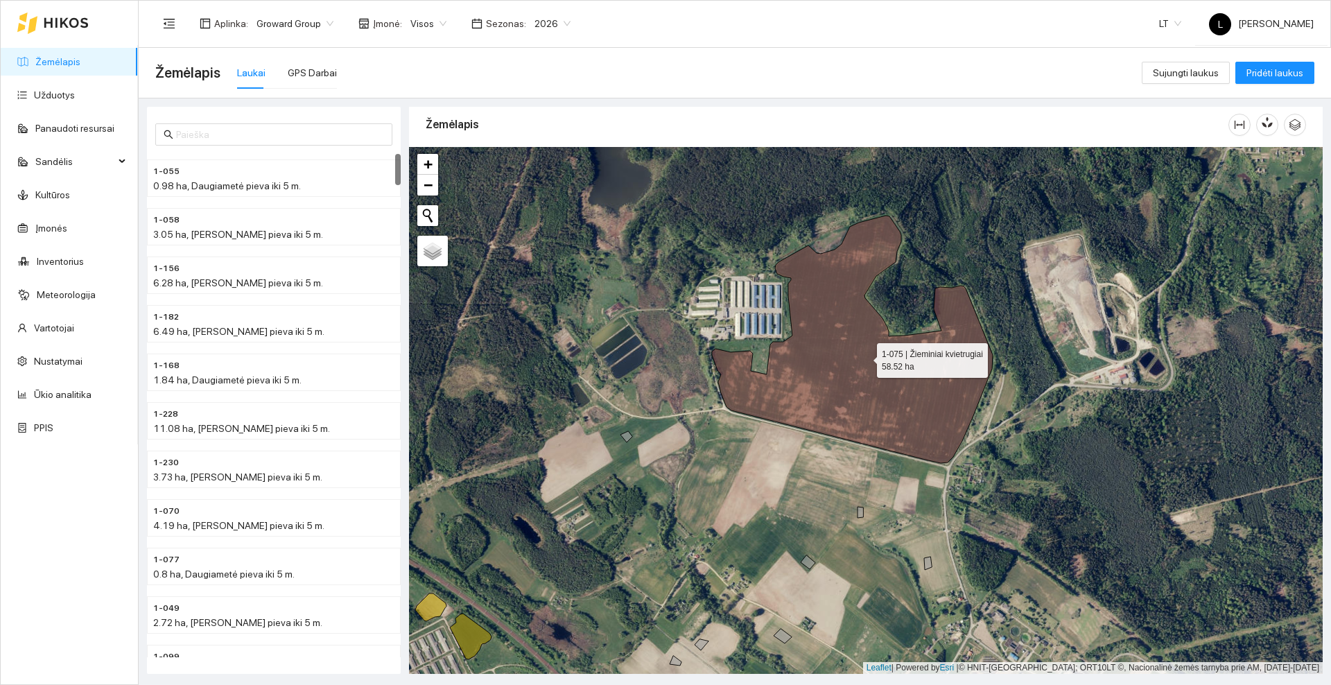
scroll to position [7483, 0]
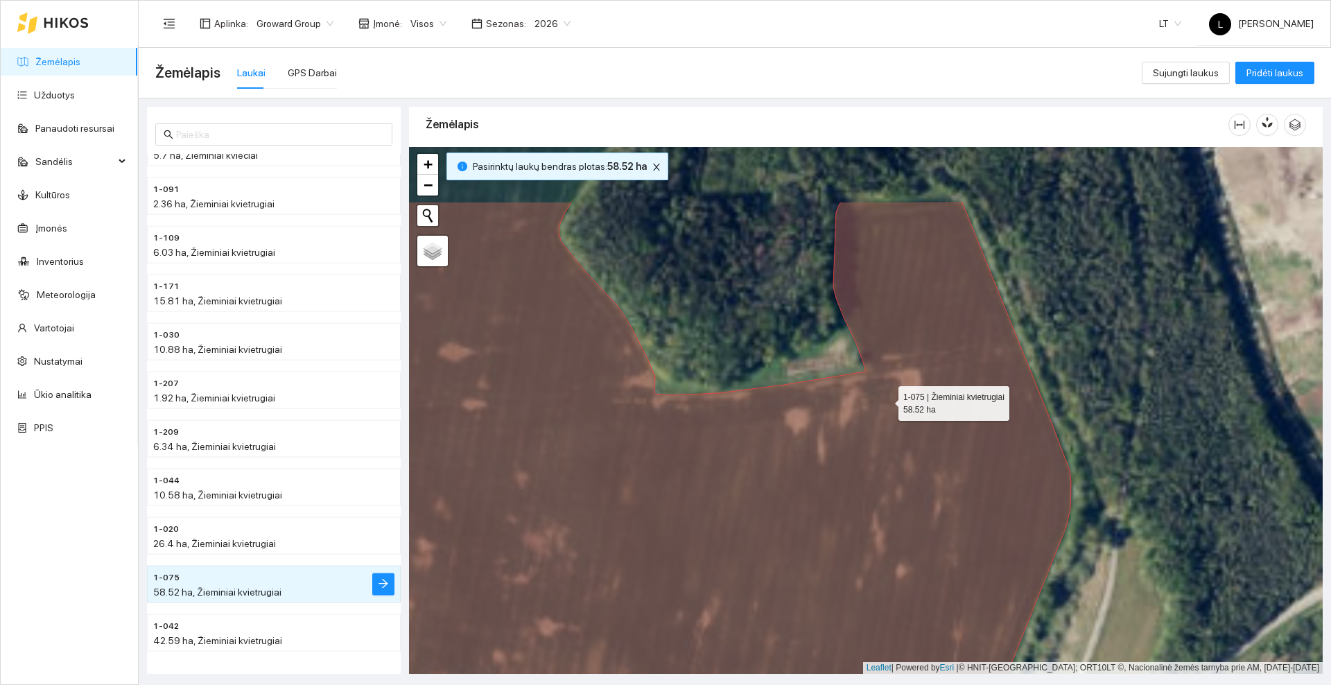
click at [887, 400] on icon at bounding box center [665, 519] width 812 height 634
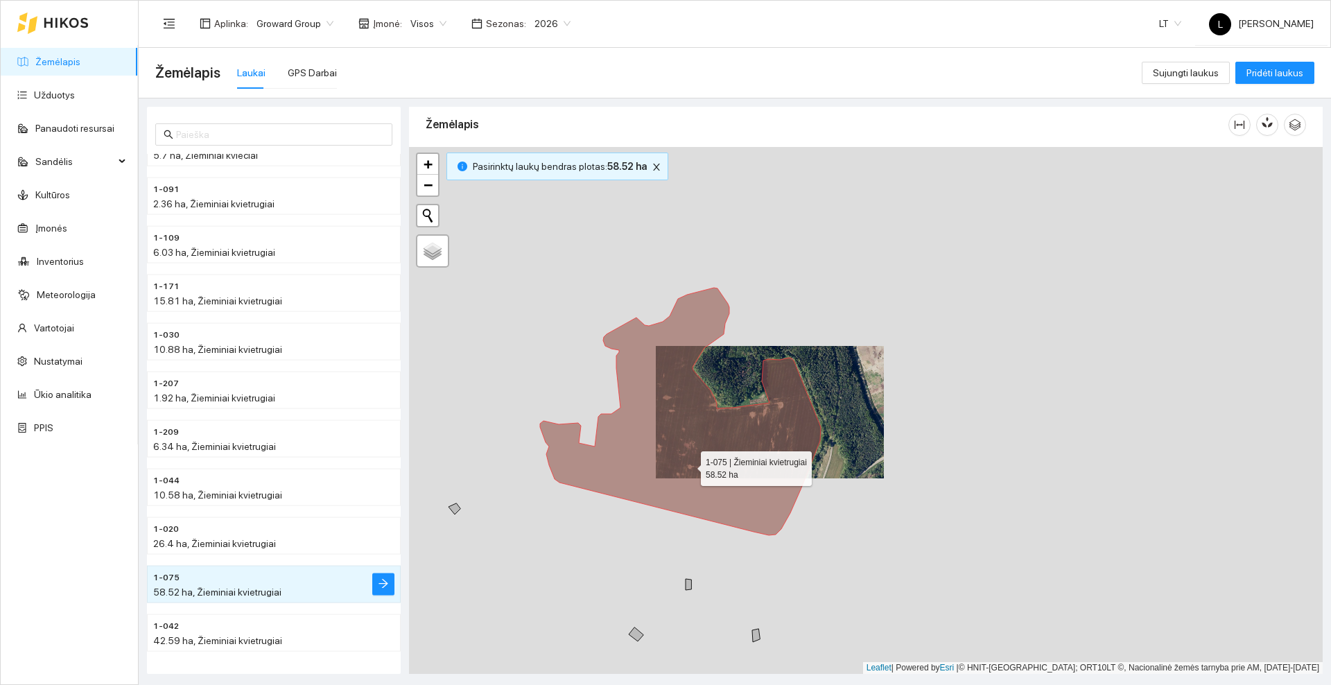
drag, startPoint x: 681, startPoint y: 534, endPoint x: 700, endPoint y: 371, distance: 164.6
click at [700, 371] on icon at bounding box center [680, 411] width 281 height 247
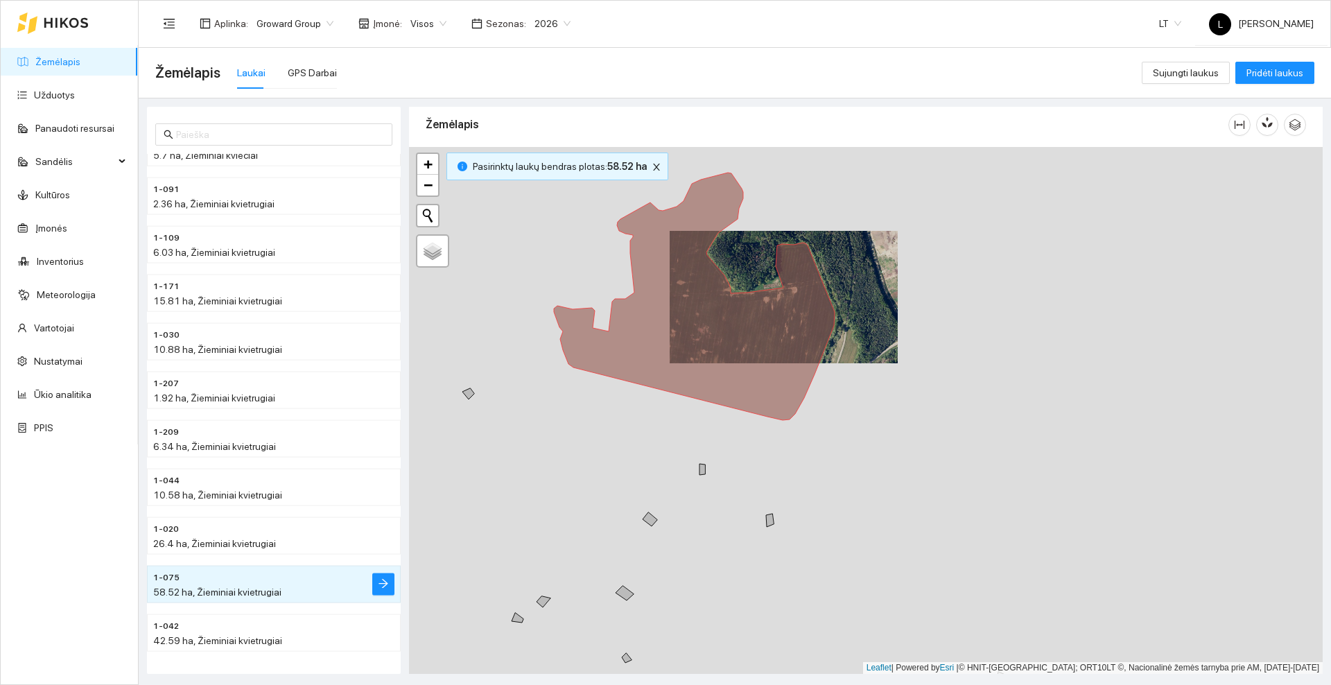
click at [659, 442] on div at bounding box center [866, 410] width 914 height 527
click at [653, 166] on icon "close" at bounding box center [656, 167] width 7 height 7
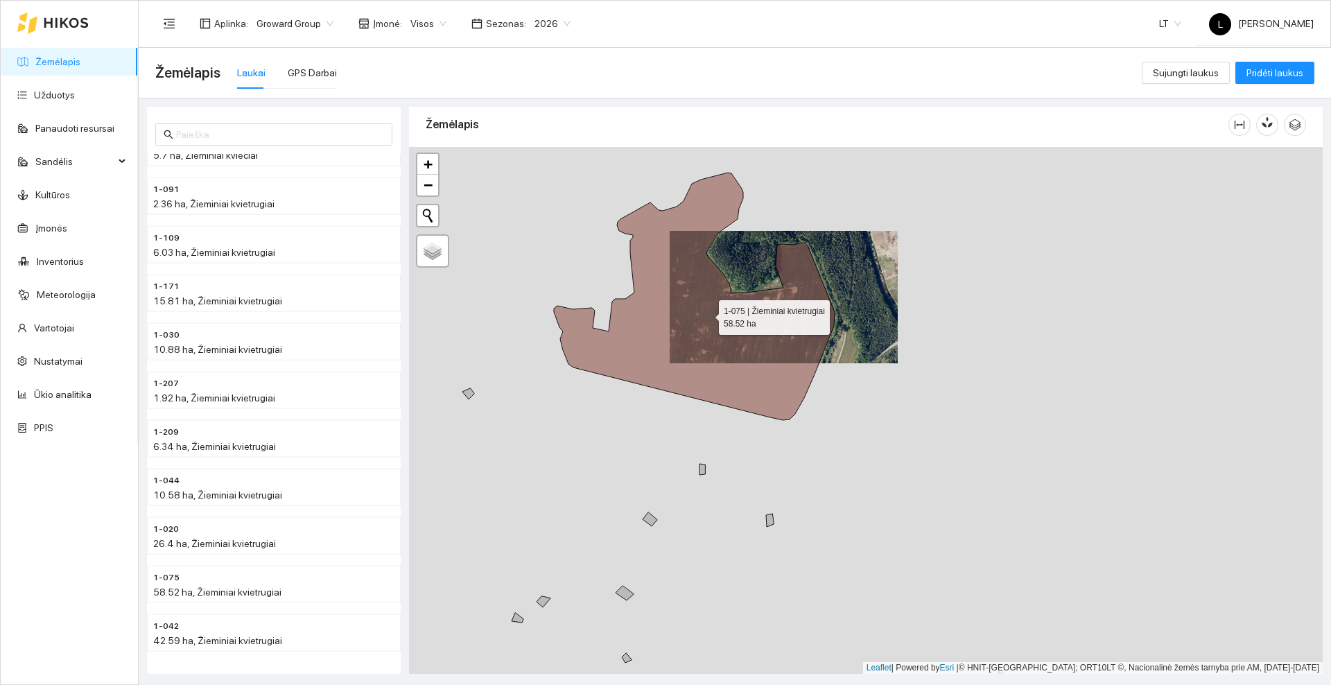
click at [697, 333] on icon at bounding box center [694, 296] width 281 height 247
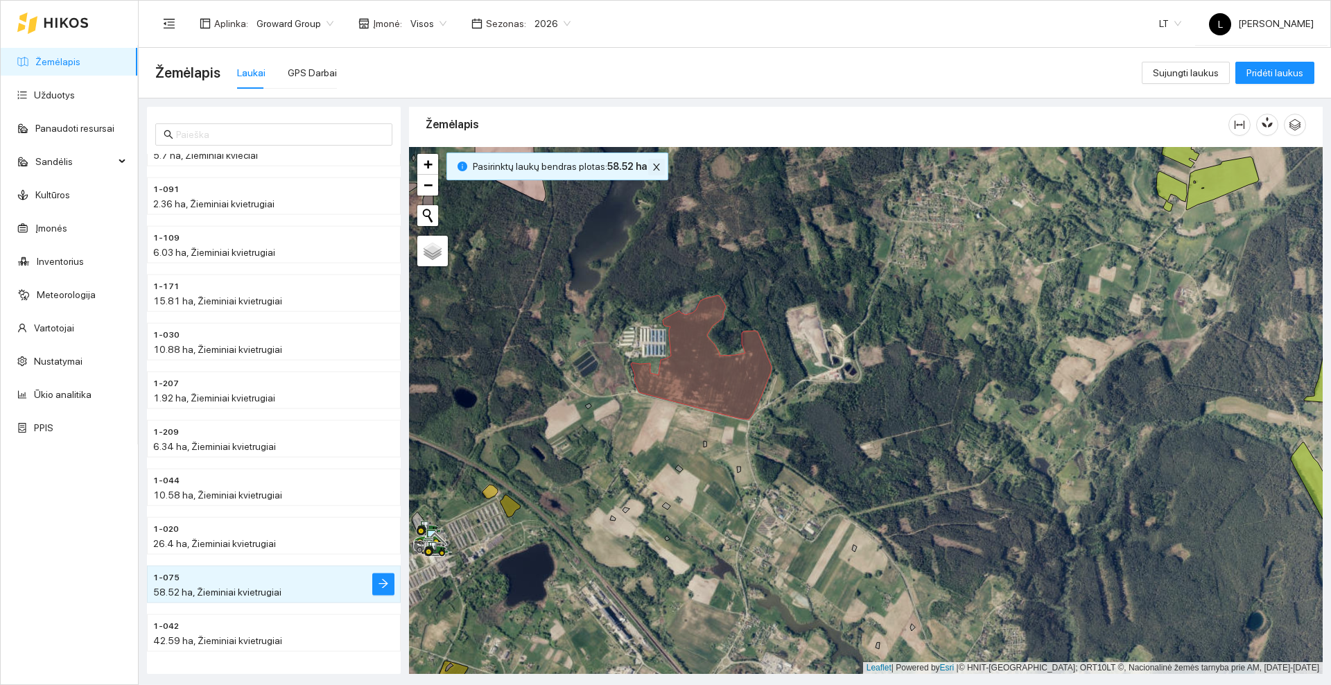
click at [654, 168] on icon "close" at bounding box center [657, 167] width 10 height 10
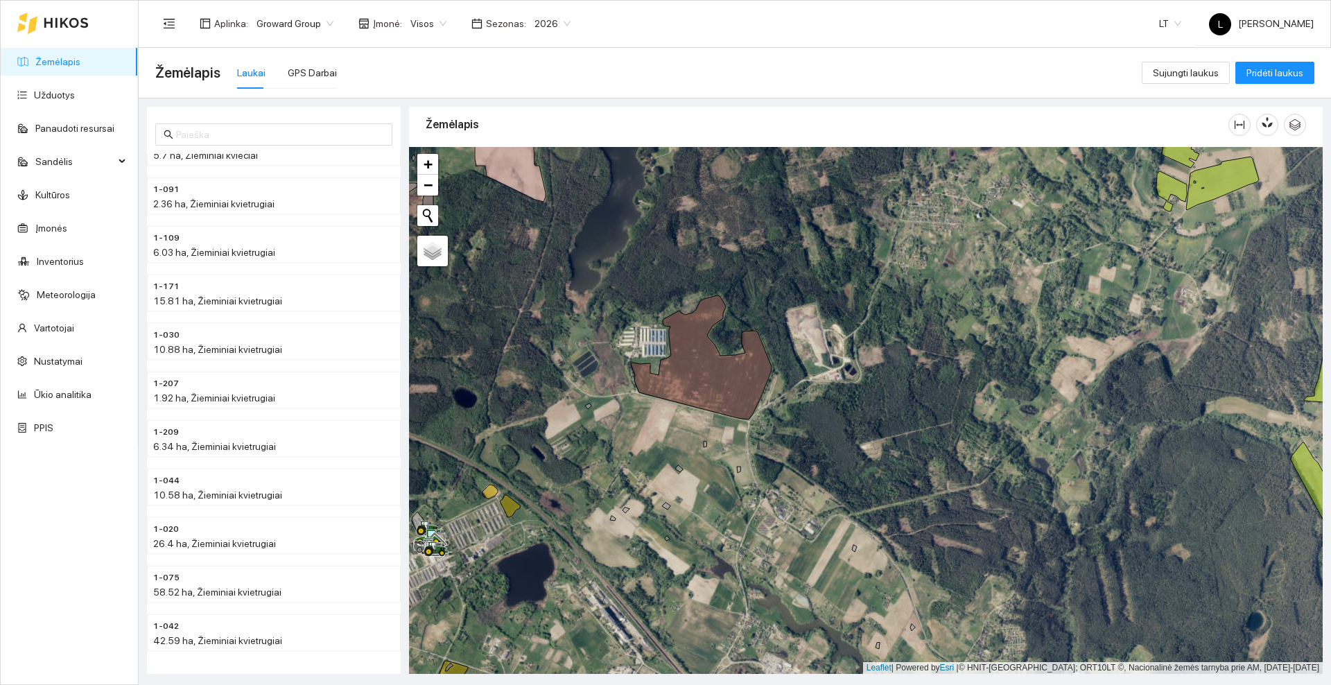
click at [58, 14] on div at bounding box center [52, 23] width 71 height 44
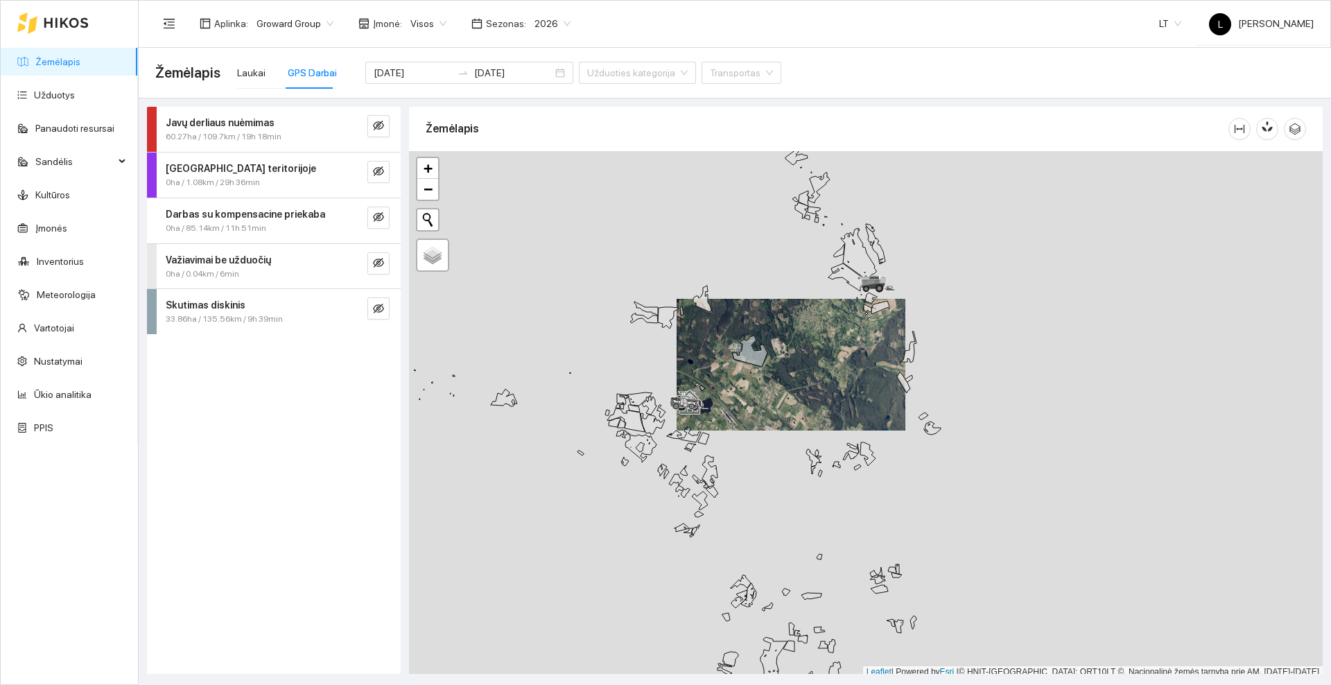
scroll to position [4, 0]
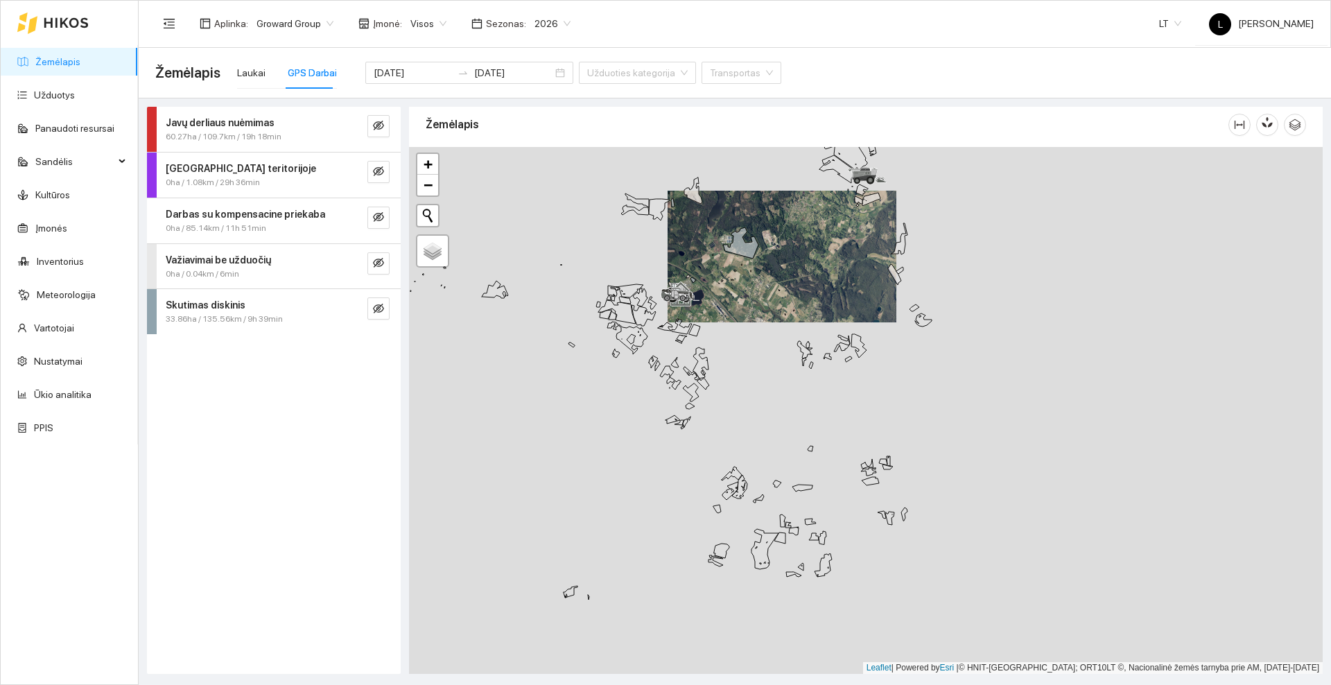
drag, startPoint x: 742, startPoint y: 444, endPoint x: 728, endPoint y: 360, distance: 84.9
click at [728, 360] on div at bounding box center [866, 410] width 914 height 527
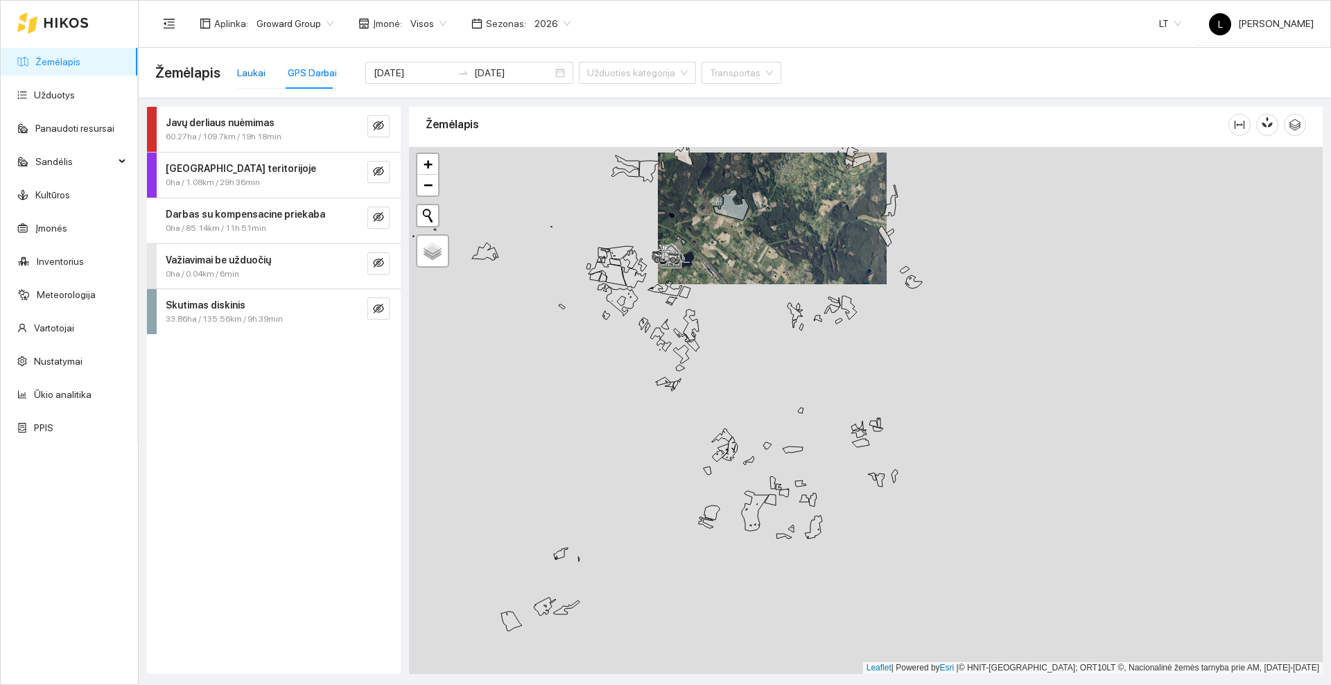
click at [259, 76] on div "Laukai" at bounding box center [251, 72] width 28 height 15
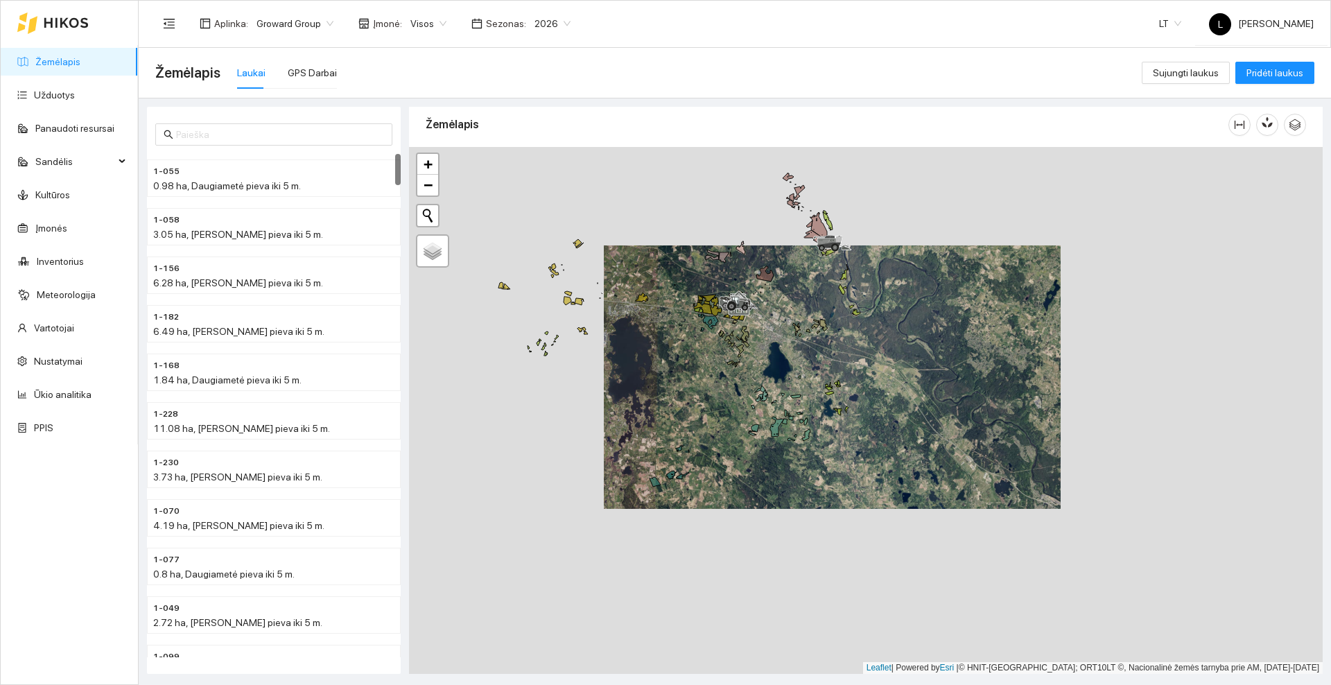
click at [60, 21] on icon at bounding box center [66, 22] width 45 height 11
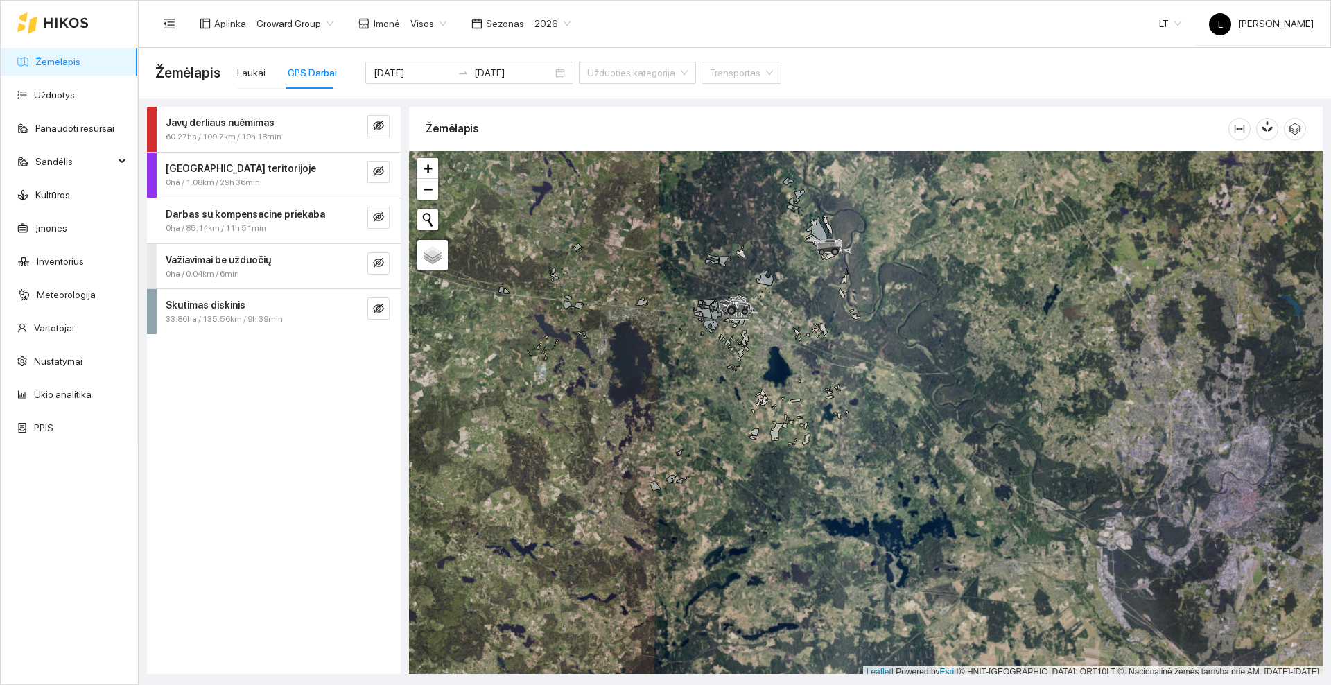
scroll to position [4, 0]
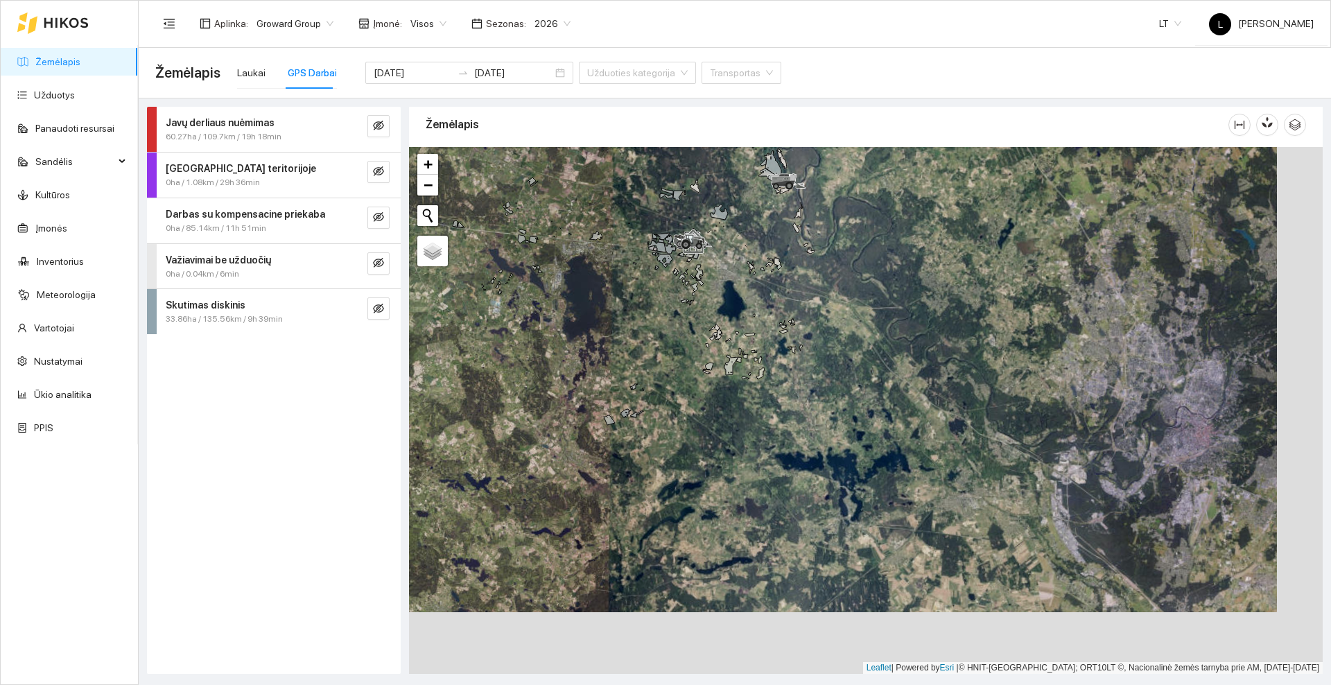
drag, startPoint x: 719, startPoint y: 413, endPoint x: 672, endPoint y: 349, distance: 79.3
click at [672, 349] on div at bounding box center [866, 410] width 914 height 527
